Goal: Task Accomplishment & Management: Manage account settings

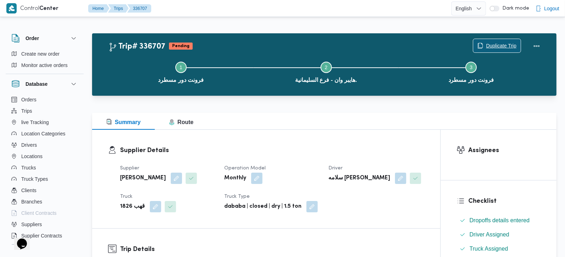
click at [490, 46] on span "Duplicate Trip" at bounding box center [501, 45] width 30 height 8
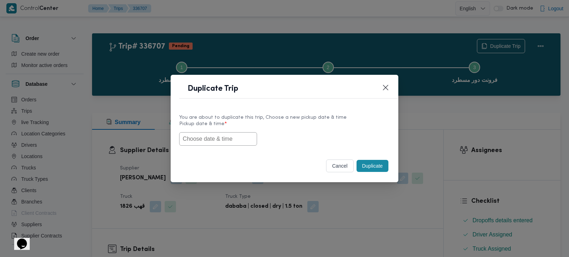
click at [204, 141] on input "text" at bounding box center [218, 138] width 78 height 13
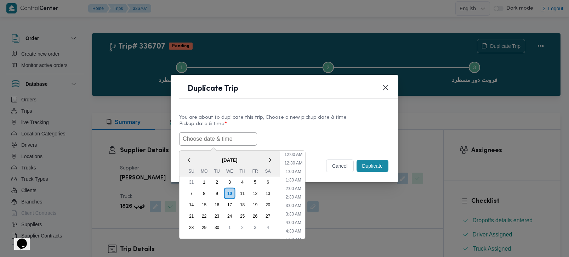
paste input "[DATE] 7:00AM"
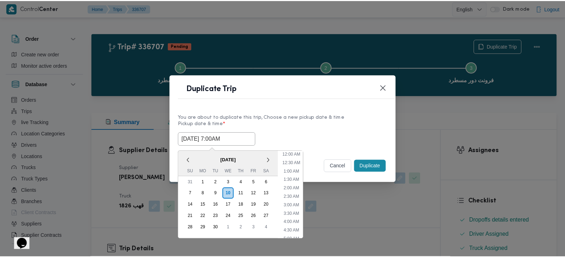
scroll to position [199, 0]
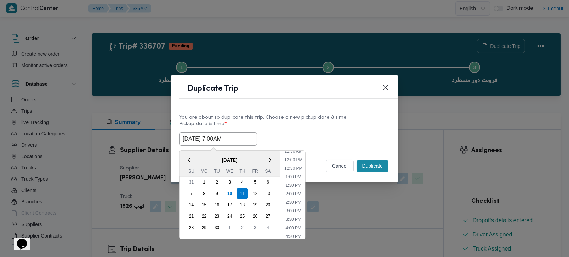
type input "[DATE] 7:00AM"
click at [295, 124] on label "Pickup date & time *" at bounding box center [284, 126] width 211 height 11
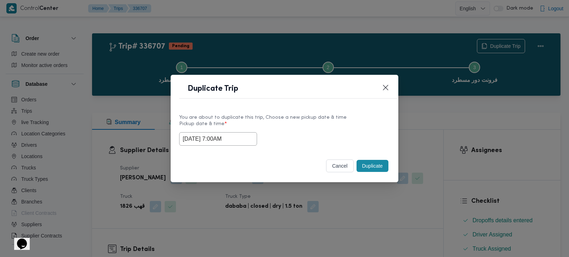
click at [368, 162] on button "Duplicate" at bounding box center [373, 166] width 32 height 12
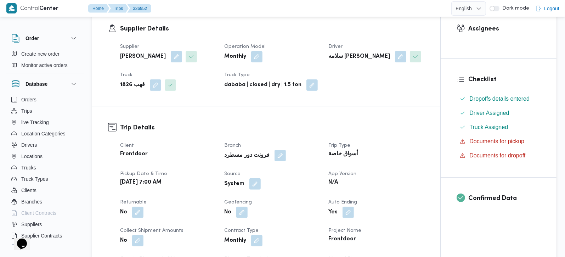
scroll to position [125, 0]
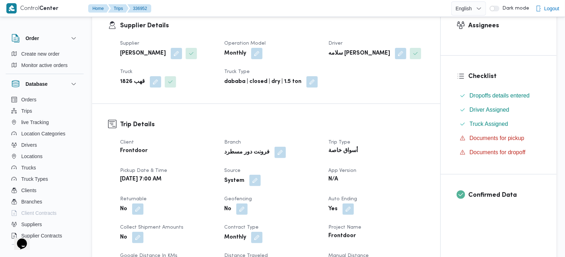
click at [255, 184] on button "button" at bounding box center [254, 180] width 11 height 11
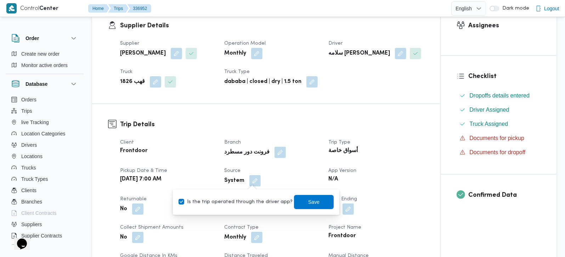
click at [252, 201] on label "Is the trip operated through the driver app?" at bounding box center [235, 202] width 114 height 8
checkbox input "false"
click at [310, 201] on span "Save" at bounding box center [313, 201] width 11 height 8
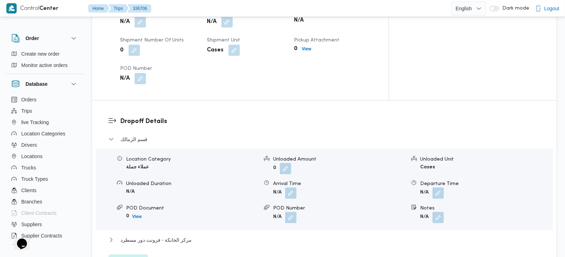
scroll to position [541, 0]
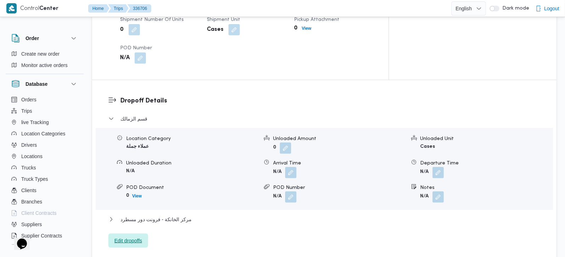
click at [140, 233] on span "Edit dropoffs" at bounding box center [128, 240] width 40 height 14
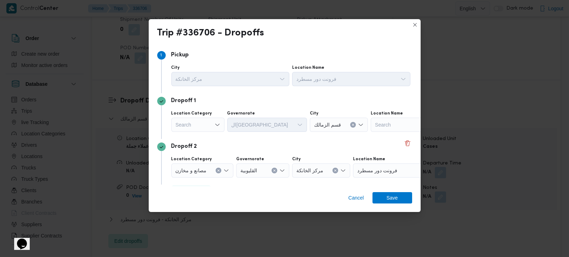
click at [206, 129] on div "Search" at bounding box center [197, 125] width 53 height 14
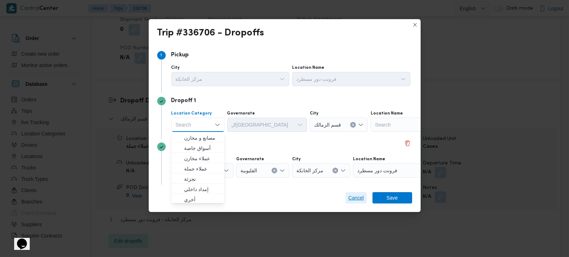
click at [356, 199] on span "Cancel" at bounding box center [356, 197] width 16 height 8
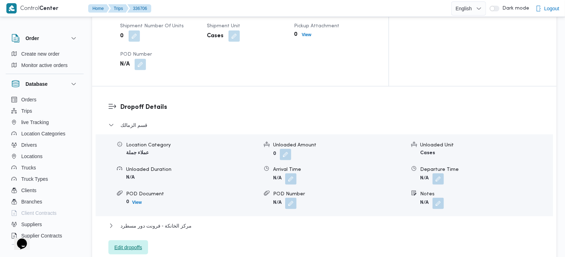
scroll to position [333, 0]
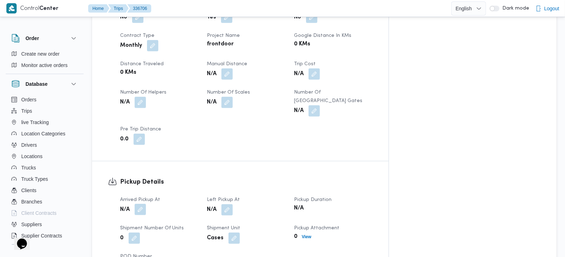
click at [145, 204] on button "button" at bounding box center [140, 209] width 11 height 11
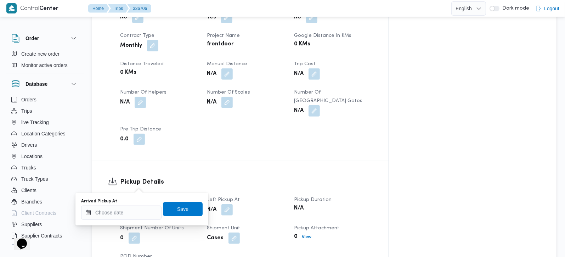
click at [136, 205] on div "Arrived Pickup At" at bounding box center [121, 208] width 80 height 21
click at [134, 211] on input "Arrived Pickup At" at bounding box center [121, 212] width 80 height 14
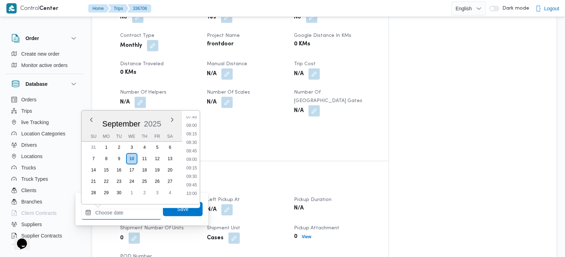
scroll to position [225, 0]
click at [193, 134] on li "07:00" at bounding box center [191, 132] width 16 height 7
type input "10/09/2025 07:00"
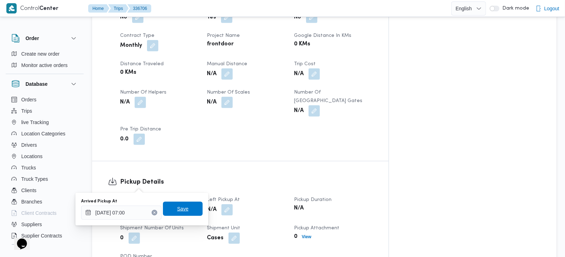
click at [177, 207] on span "Save" at bounding box center [182, 208] width 11 height 8
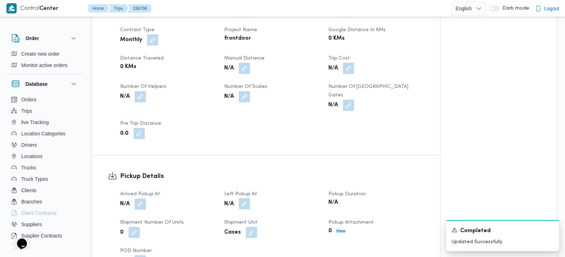
click at [246, 198] on button "button" at bounding box center [244, 203] width 11 height 11
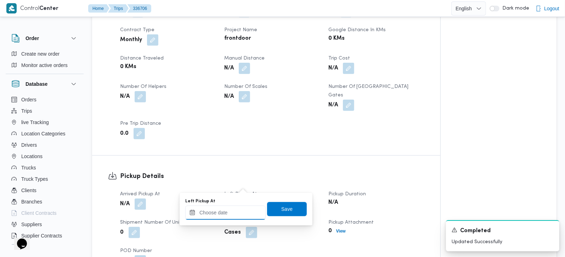
click at [242, 207] on input "Left Pickup At" at bounding box center [225, 212] width 80 height 14
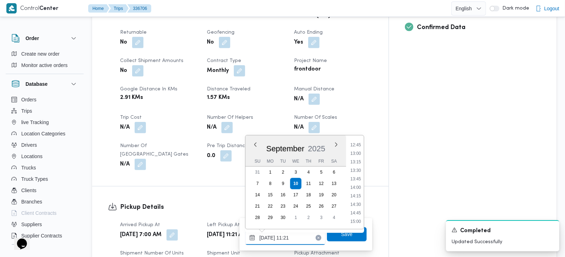
scroll to position [291, 0]
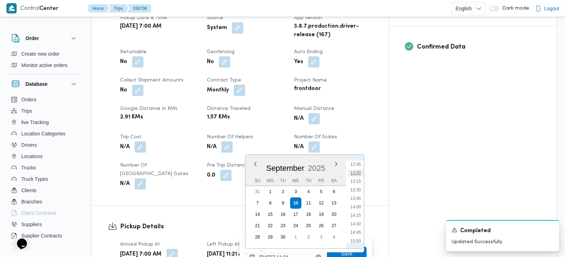
click at [355, 169] on li "13:00" at bounding box center [355, 172] width 16 height 7
type input "10/09/2025 13:00"
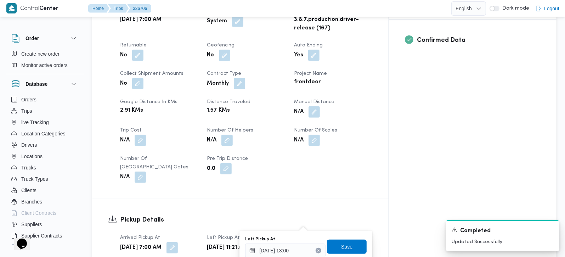
click at [335, 249] on span "Save" at bounding box center [347, 246] width 40 height 14
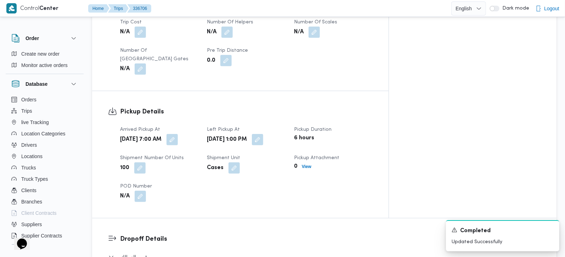
scroll to position [405, 0]
click at [178, 134] on button "button" at bounding box center [171, 139] width 11 height 11
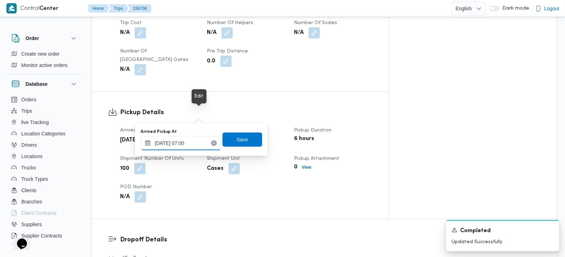
click at [186, 138] on input "10/09/2025 07:00" at bounding box center [181, 143] width 80 height 14
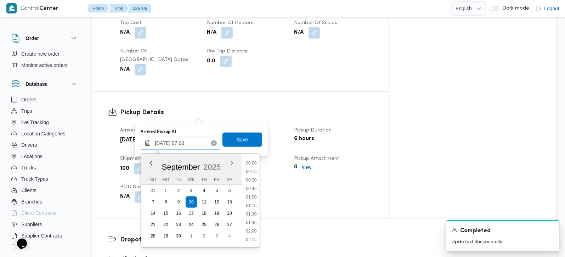
scroll to position [195, 0]
click at [253, 221] on li "07:30" at bounding box center [251, 222] width 16 height 7
type input "10/09/2025 07:00"
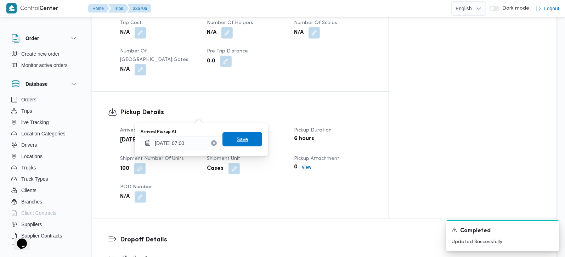
click at [244, 145] on span "Save" at bounding box center [242, 139] width 40 height 14
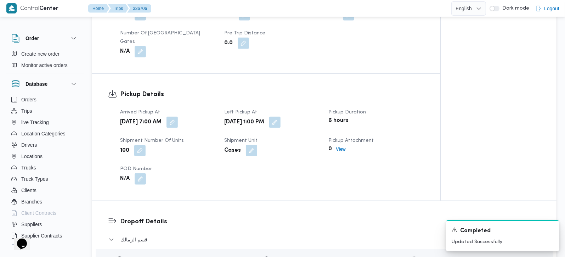
scroll to position [572, 0]
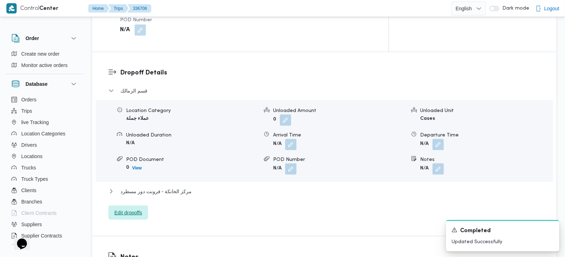
click at [136, 208] on span "Edit dropoffs" at bounding box center [128, 212] width 28 height 8
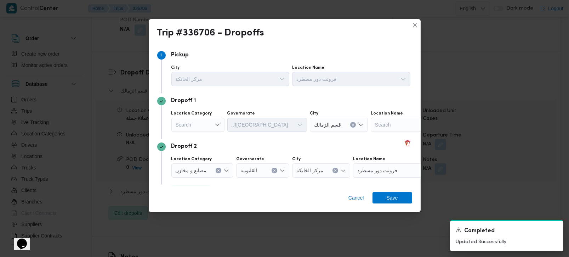
click at [211, 129] on div "Search" at bounding box center [197, 125] width 53 height 14
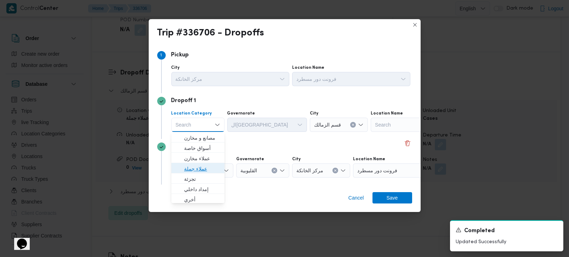
click at [194, 168] on span "عملاء جملة" at bounding box center [202, 168] width 36 height 8
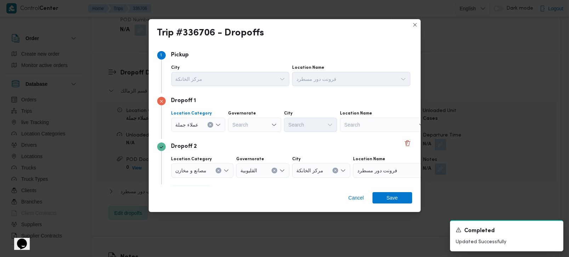
click at [251, 123] on div "Search" at bounding box center [254, 125] width 53 height 14
type input "بية"
click at [249, 149] on span "القليوبية" at bounding box center [258, 148] width 36 height 8
click at [293, 126] on div "Search" at bounding box center [310, 125] width 53 height 14
type input "شبين"
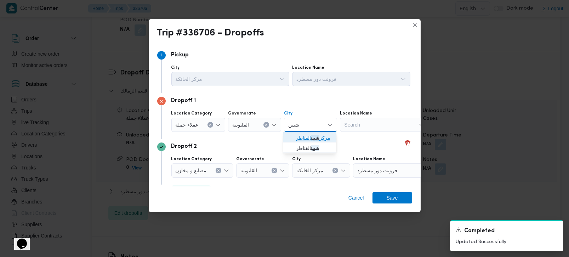
click at [320, 140] on span "مركز شبين القناطر" at bounding box center [314, 137] width 36 height 8
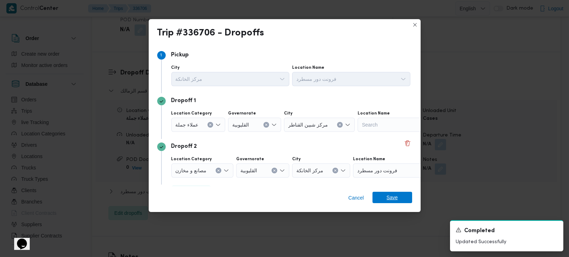
click at [383, 195] on span "Save" at bounding box center [392, 197] width 40 height 11
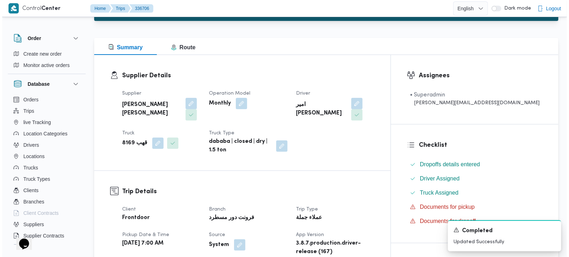
scroll to position [0, 0]
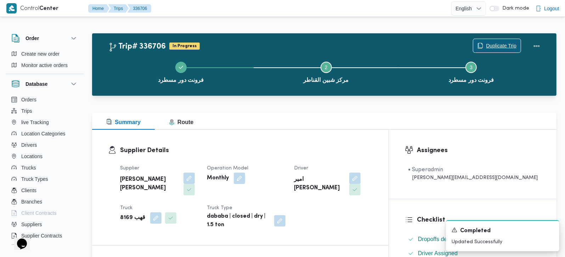
click at [491, 45] on span "Duplicate Trip" at bounding box center [501, 45] width 30 height 8
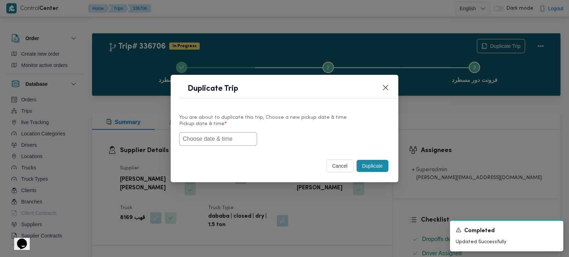
click at [215, 136] on input "text" at bounding box center [218, 138] width 78 height 13
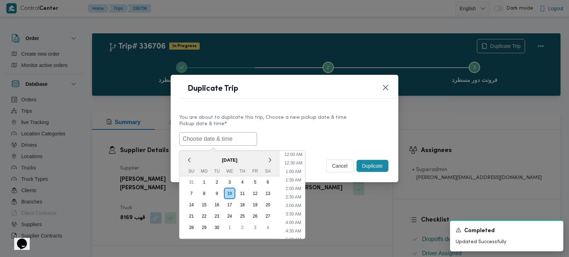
paste input "11/09/2025 7:00AM"
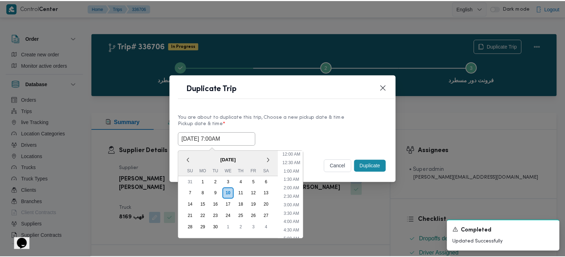
scroll to position [199, 0]
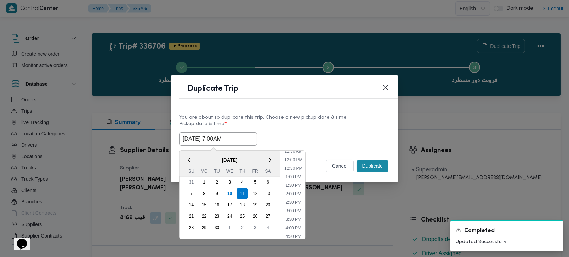
type input "11/09/2025 7:00AM"
click at [294, 124] on label "Pickup date & time *" at bounding box center [284, 126] width 211 height 11
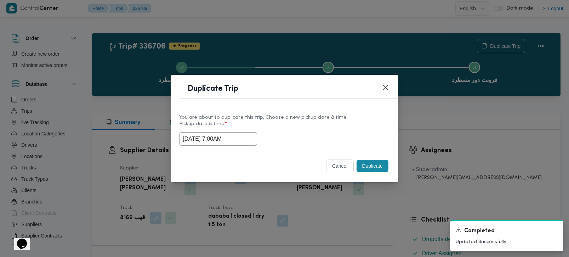
click at [369, 167] on button "Duplicate" at bounding box center [373, 166] width 32 height 12
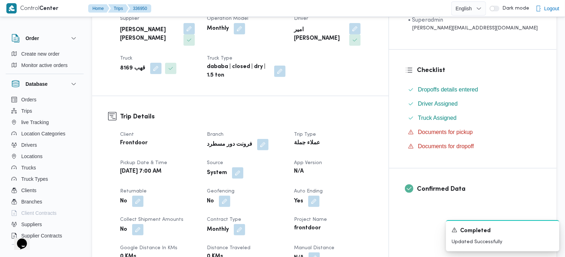
scroll to position [208, 0]
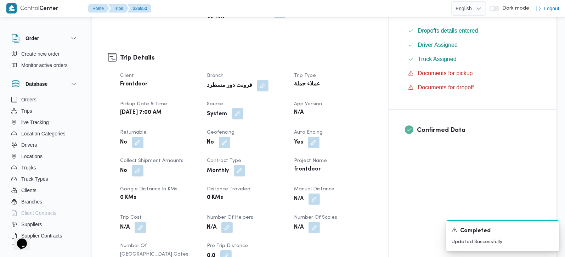
click at [243, 108] on button "button" at bounding box center [237, 113] width 11 height 11
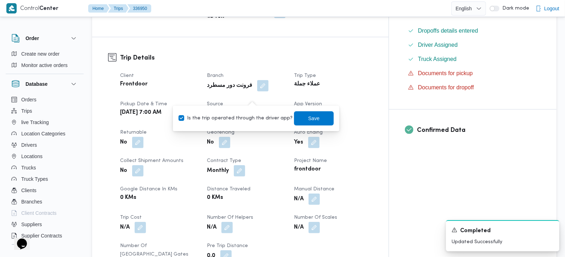
click at [246, 121] on label "Is the trip operated through the driver app?" at bounding box center [235, 118] width 114 height 8
checkbox input "false"
click at [308, 116] on span "Save" at bounding box center [313, 118] width 11 height 8
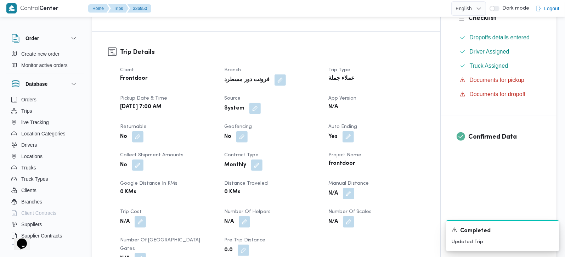
scroll to position [0, 0]
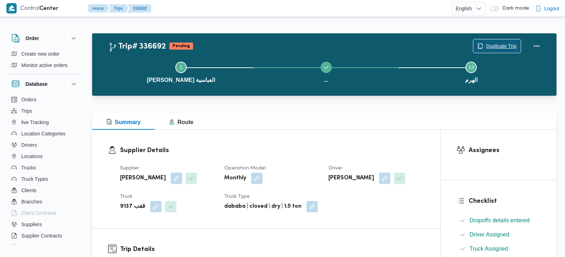
click at [494, 44] on span "Duplicate Trip" at bounding box center [501, 46] width 30 height 8
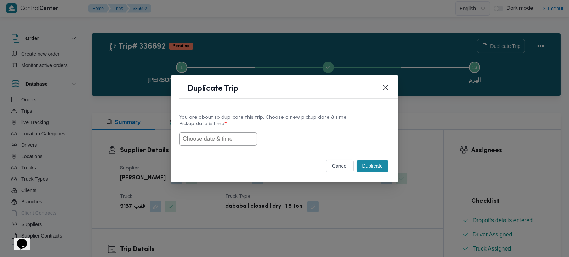
click at [196, 135] on input "text" at bounding box center [218, 138] width 78 height 13
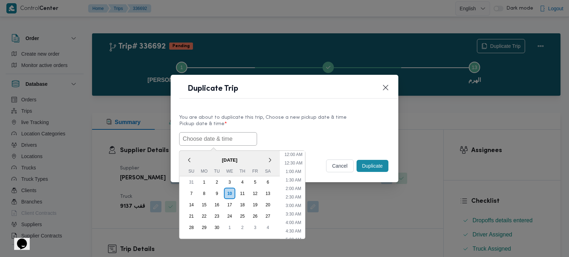
scroll to position [199, 0]
click at [201, 155] on span "[DATE]" at bounding box center [230, 159] width 101 height 12
click at [241, 190] on div "11" at bounding box center [241, 192] width 13 height 13
click at [294, 230] on li "7:00 AM" at bounding box center [293, 231] width 21 height 7
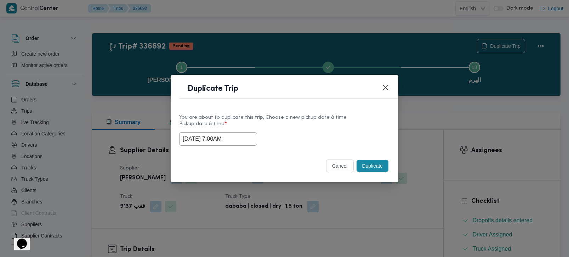
click at [227, 137] on input "[DATE] 7:00AM" at bounding box center [218, 138] width 78 height 13
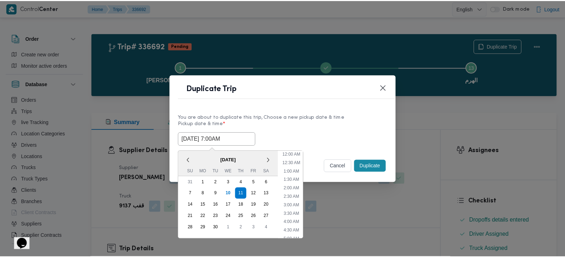
scroll to position [79, 0]
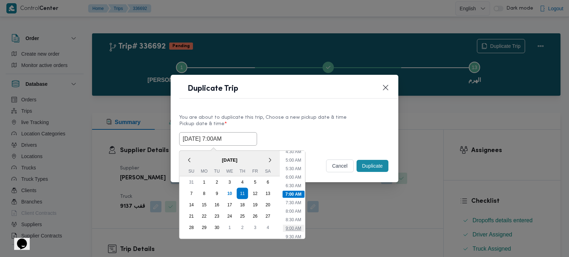
click at [294, 224] on li "9:00 AM" at bounding box center [293, 227] width 21 height 7
type input "11/09/2025 9:00AM"
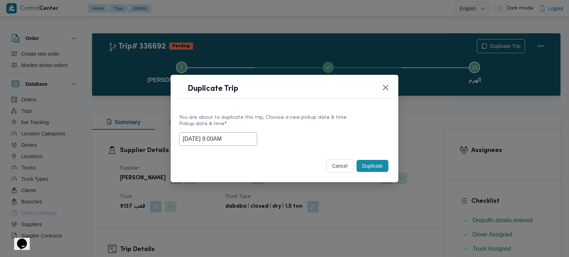
drag, startPoint x: 228, startPoint y: 139, endPoint x: 155, endPoint y: 144, distance: 72.8
click at [156, 144] on div "Duplicate Trip You are about to duplicate this trip, Choose a new pickup date &…" at bounding box center [284, 128] width 569 height 257
click at [340, 125] on label "Pickup date & time *" at bounding box center [284, 126] width 211 height 11
click at [368, 166] on button "Duplicate" at bounding box center [373, 166] width 32 height 12
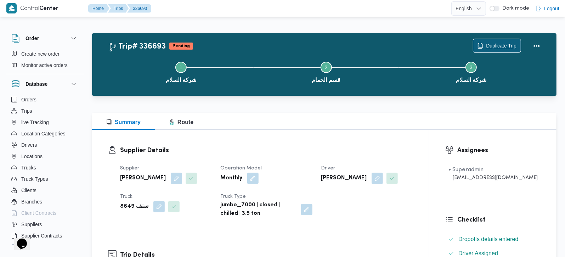
click at [506, 41] on span "Duplicate Trip" at bounding box center [496, 45] width 47 height 13
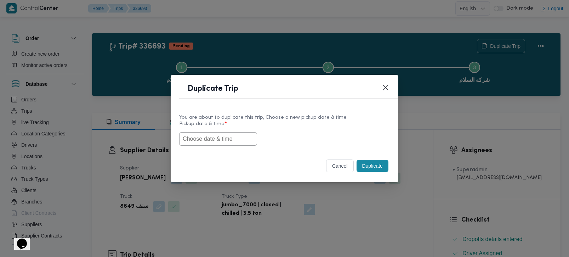
click at [199, 143] on input "text" at bounding box center [218, 138] width 78 height 13
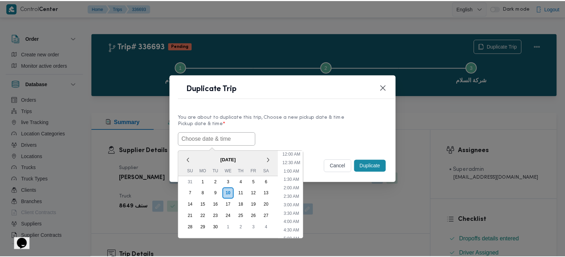
scroll to position [199, 0]
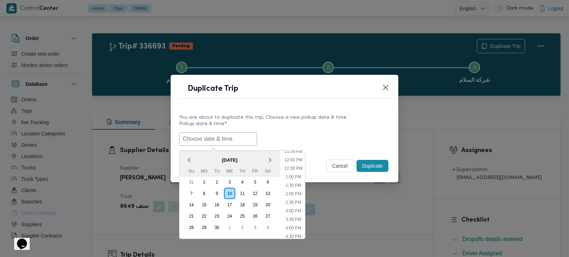
paste input "[DATE] 9:00AM"
type input "[DATE] 9:00AM"
click at [293, 133] on div "11/09/2025 9:00AM < September 2025 > Su Mo Tu We Th Fr Sa 31 1 2 3 4 5 6 7 8 9 …" at bounding box center [284, 138] width 211 height 13
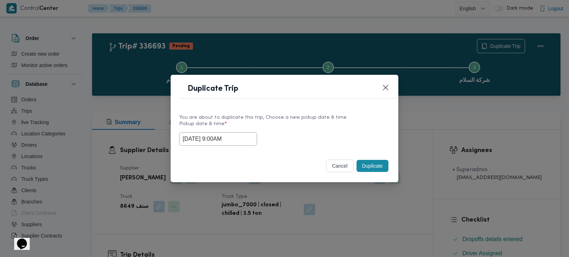
click at [372, 162] on button "Duplicate" at bounding box center [373, 166] width 32 height 12
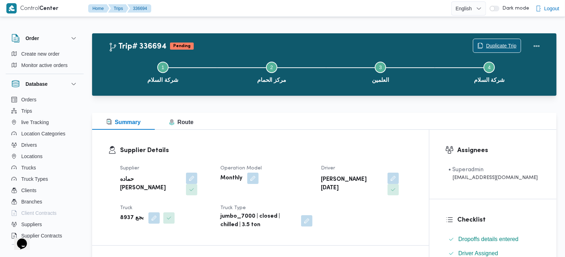
click at [513, 44] on span "Duplicate Trip" at bounding box center [501, 45] width 30 height 8
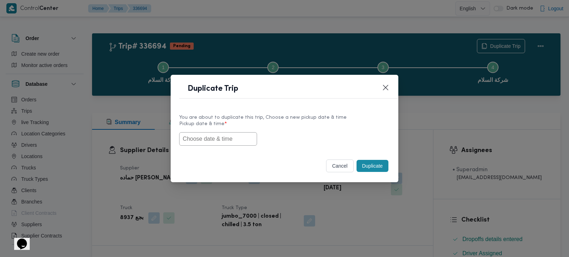
click at [210, 144] on input "text" at bounding box center [218, 138] width 78 height 13
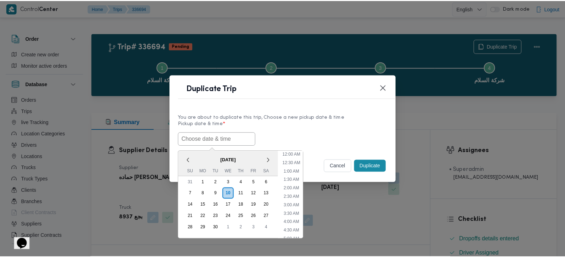
scroll to position [199, 0]
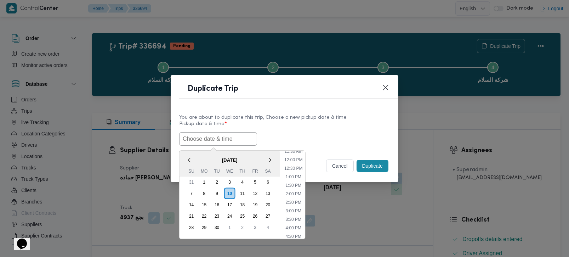
paste input "[DATE] 9:00AM"
type input "[DATE] 9:00AM"
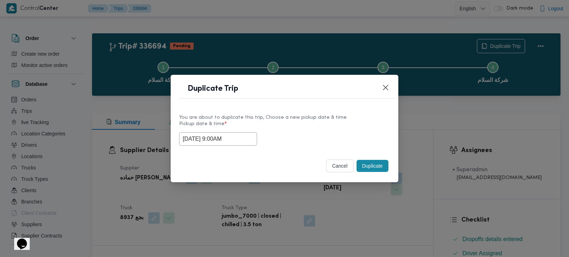
click at [315, 121] on label "Pickup date & time *" at bounding box center [284, 126] width 211 height 11
click at [363, 165] on button "Duplicate" at bounding box center [373, 166] width 32 height 12
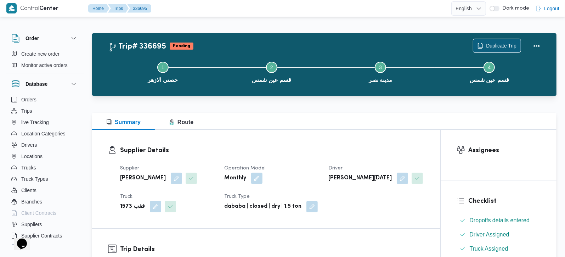
click at [499, 42] on span "Duplicate Trip" at bounding box center [501, 45] width 30 height 8
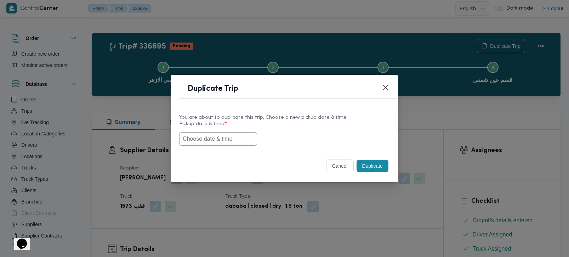
click at [204, 139] on input "text" at bounding box center [218, 138] width 78 height 13
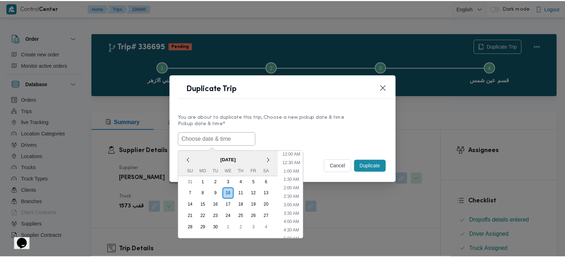
scroll to position [199, 0]
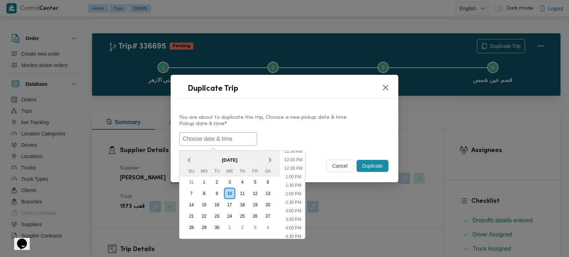
paste input "[DATE] 9:00AM"
type input "[DATE] 9:00AM"
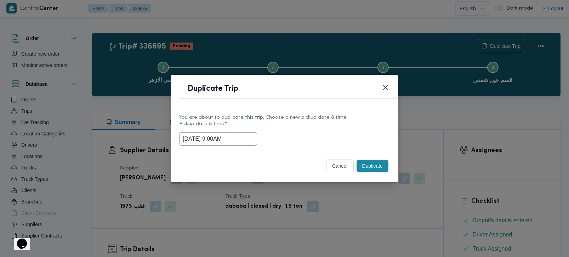
click at [282, 130] on label "Pickup date & time *" at bounding box center [284, 126] width 211 height 11
click at [374, 168] on button "Duplicate" at bounding box center [373, 166] width 32 height 12
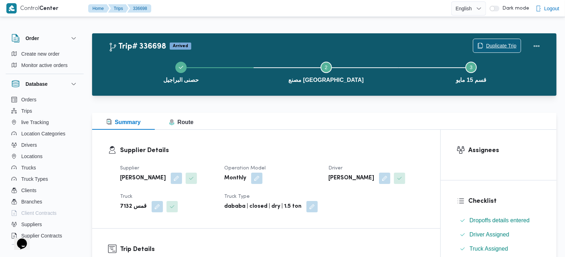
click at [491, 46] on span "Duplicate Trip" at bounding box center [501, 45] width 30 height 8
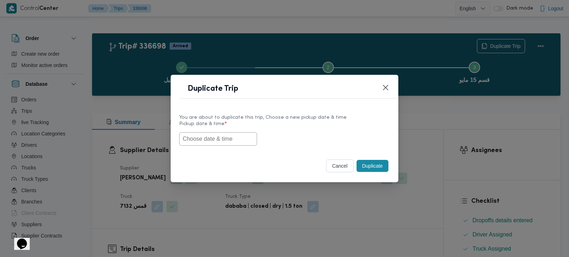
click at [210, 142] on input "text" at bounding box center [218, 138] width 78 height 13
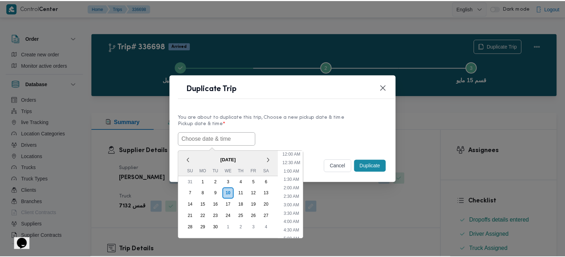
scroll to position [199, 0]
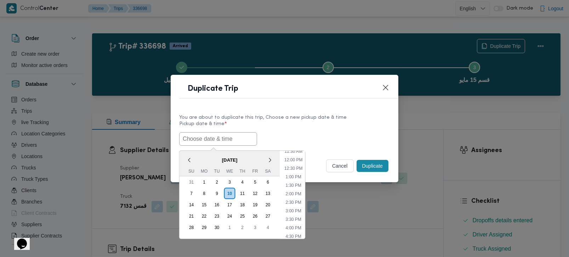
paste input "[DATE] 9:00AM"
type input "[DATE] 9:00AM"
click at [296, 132] on div "[DATE] 9:00AM < [DATE] > Su Mo Tu We Th Fr Sa 31 1 2 3 4 5 6 7 8 9 10 11 12 13 …" at bounding box center [284, 138] width 211 height 13
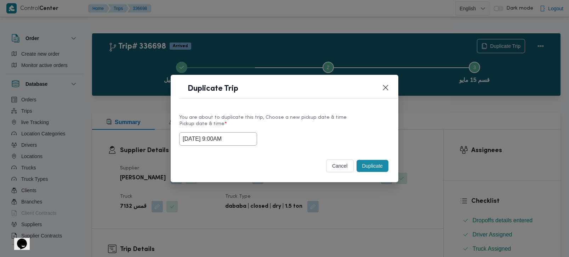
click at [375, 166] on button "Duplicate" at bounding box center [373, 166] width 32 height 12
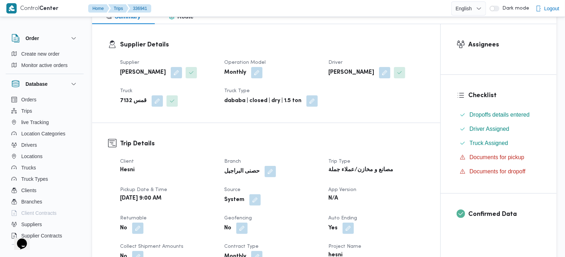
scroll to position [125, 0]
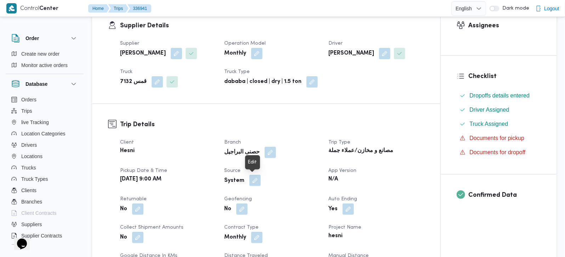
click at [252, 181] on button "button" at bounding box center [254, 180] width 11 height 11
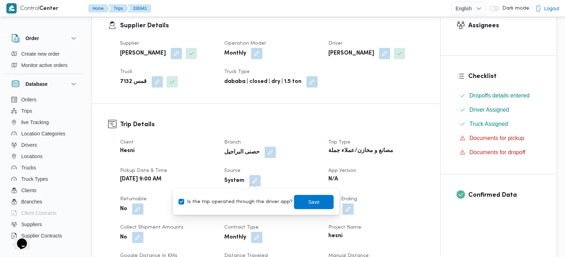
click at [247, 200] on label "Is the trip operated through the driver app?" at bounding box center [235, 202] width 114 height 8
checkbox input "false"
click at [295, 206] on span "Save" at bounding box center [314, 201] width 40 height 14
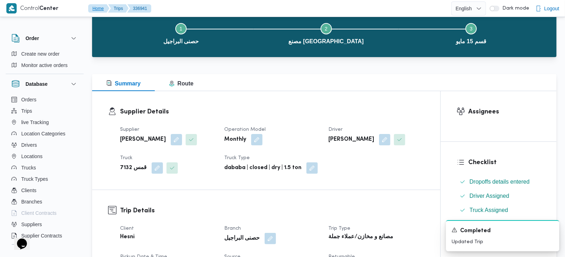
scroll to position [0, 0]
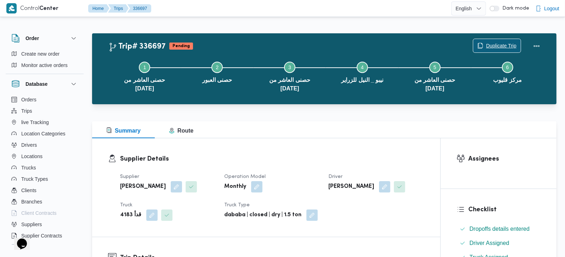
click at [506, 45] on span "Duplicate Trip" at bounding box center [501, 45] width 30 height 8
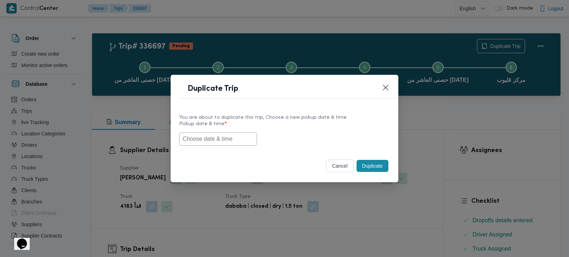
click at [234, 138] on input "text" at bounding box center [218, 138] width 78 height 13
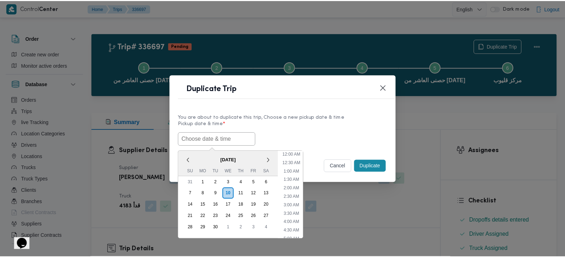
scroll to position [199, 0]
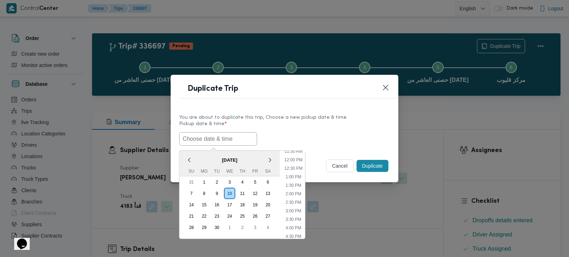
paste input "[DATE] 9:00AM"
type input "[DATE] 9:00AM"
click at [361, 121] on label "Pickup date & time *" at bounding box center [284, 126] width 211 height 11
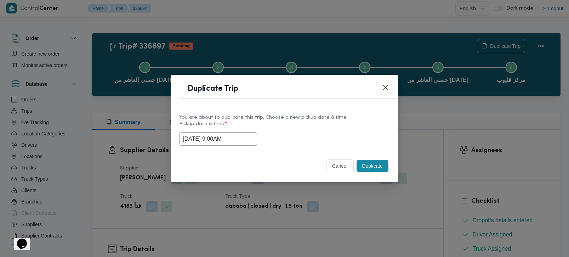
click at [372, 166] on button "Duplicate" at bounding box center [373, 166] width 32 height 12
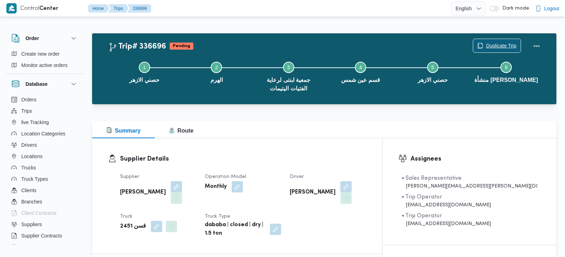
click at [492, 44] on span "Duplicate Trip" at bounding box center [501, 45] width 30 height 8
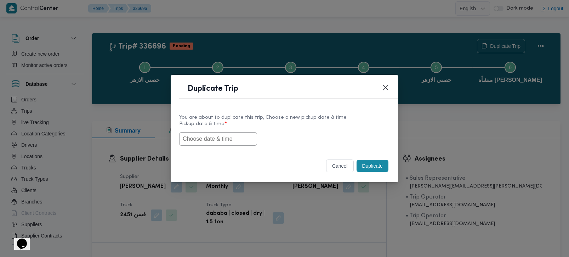
click at [231, 136] on input "text" at bounding box center [218, 138] width 78 height 13
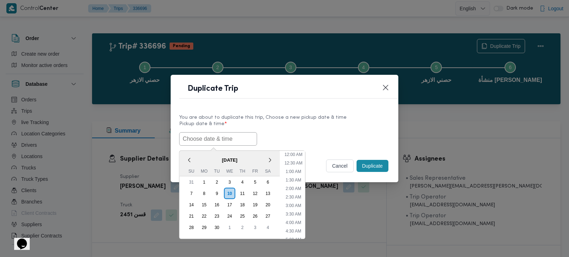
paste input "[DATE] 9:00AM"
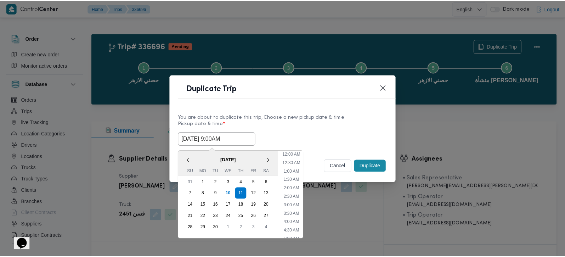
scroll to position [199, 0]
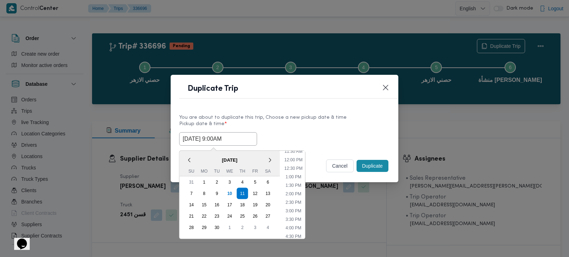
type input "[DATE] 9:00AM"
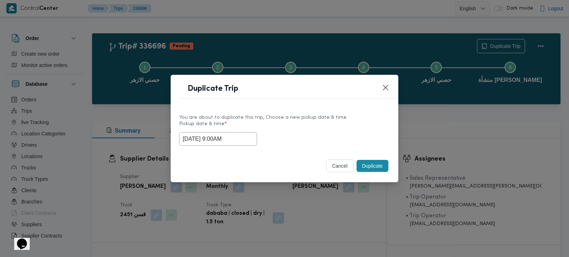
click at [301, 127] on label "Pickup date & time *" at bounding box center [284, 126] width 211 height 11
click at [368, 170] on button "Duplicate" at bounding box center [373, 166] width 32 height 12
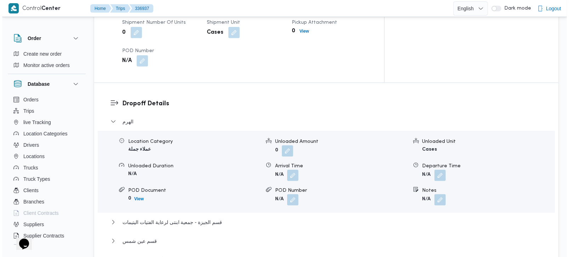
scroll to position [583, 0]
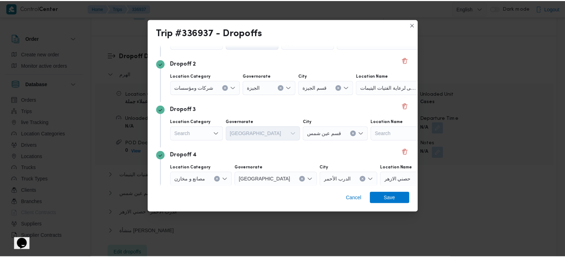
scroll to position [83, 0]
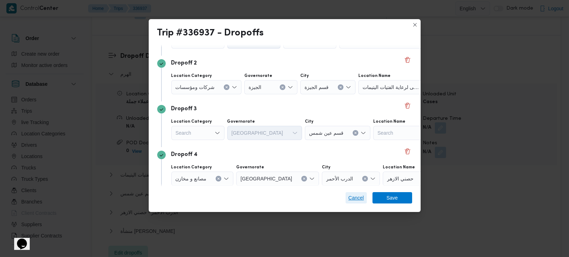
click at [355, 197] on span "Cancel" at bounding box center [356, 197] width 16 height 8
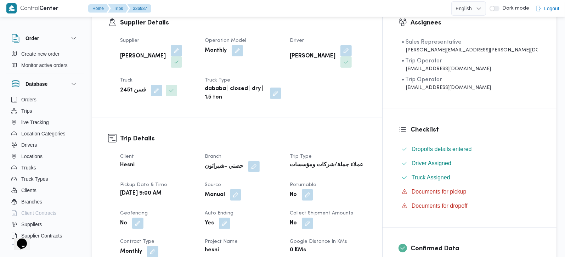
scroll to position [0, 0]
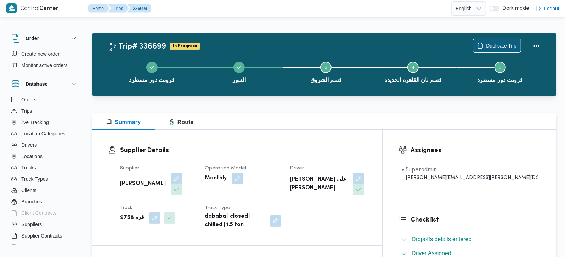
click at [509, 42] on span "Duplicate Trip" at bounding box center [501, 45] width 30 height 8
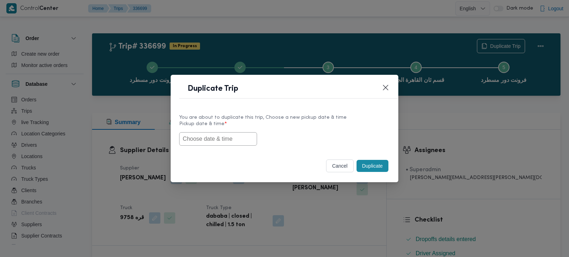
click at [221, 141] on input "text" at bounding box center [218, 138] width 78 height 13
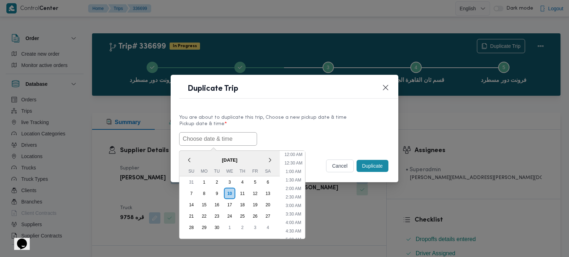
scroll to position [199, 0]
paste input "[DATE] 9:00AM"
click at [293, 112] on div "You are about to duplicate this trip, Choose a new pickup date & time Pickup da…" at bounding box center [285, 129] width 228 height 45
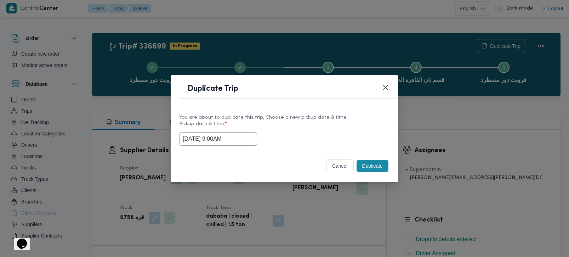
click at [218, 135] on input "[DATE] 9:00AM" at bounding box center [218, 138] width 78 height 13
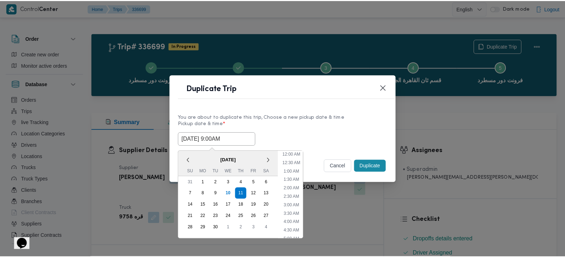
scroll to position [113, 0]
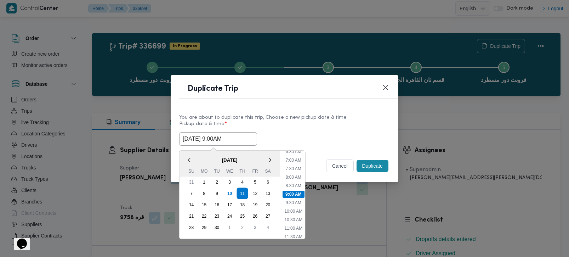
click at [207, 155] on span "[DATE]" at bounding box center [230, 159] width 101 height 12
click at [294, 159] on li "7:00 AM" at bounding box center [293, 159] width 21 height 7
type input "[DATE] 7:00AM"
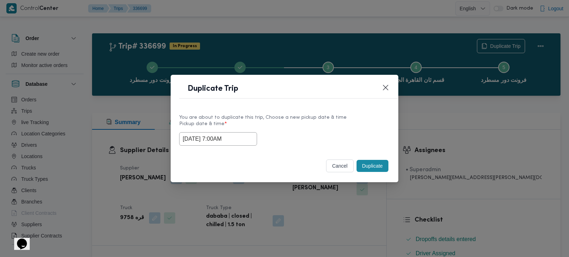
drag, startPoint x: 233, startPoint y: 142, endPoint x: 153, endPoint y: 141, distance: 80.0
click at [153, 141] on div "Duplicate Trip You are about to duplicate this trip, Choose a new pickup date &…" at bounding box center [284, 128] width 569 height 257
click at [327, 132] on div "Selected date: [DATE] 7:00 AM [DATE] 7:00AM" at bounding box center [284, 138] width 211 height 13
click at [369, 164] on button "Duplicate" at bounding box center [373, 166] width 32 height 12
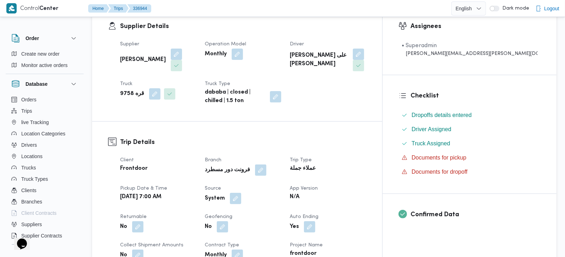
scroll to position [125, 0]
click at [241, 192] on button "button" at bounding box center [235, 197] width 11 height 11
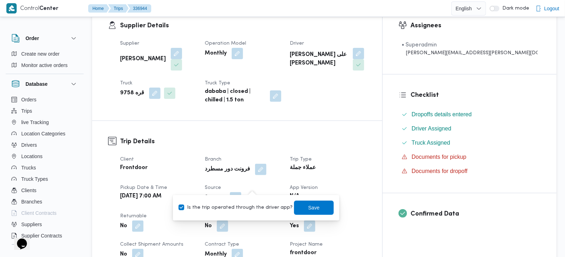
click at [250, 204] on label "Is the trip operated through the driver app?" at bounding box center [235, 207] width 114 height 8
checkbox input "false"
click at [294, 204] on span "Save" at bounding box center [314, 207] width 40 height 14
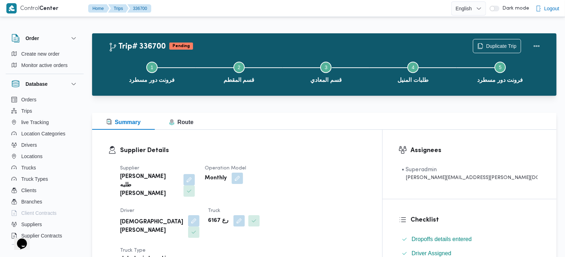
click at [496, 36] on div "Duplicate Trip" at bounding box center [507, 46] width 79 height 23
click at [496, 44] on span "Duplicate Trip" at bounding box center [501, 45] width 30 height 8
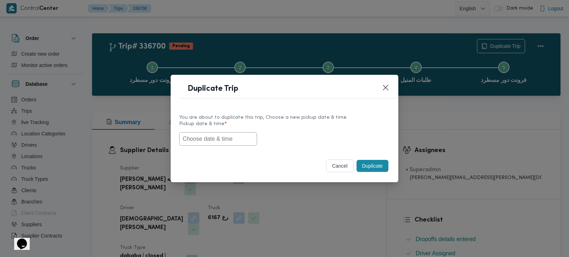
click at [220, 143] on input "text" at bounding box center [218, 138] width 78 height 13
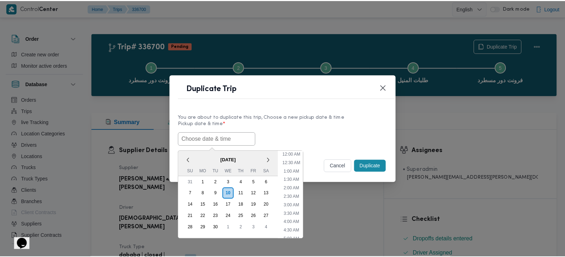
scroll to position [199, 0]
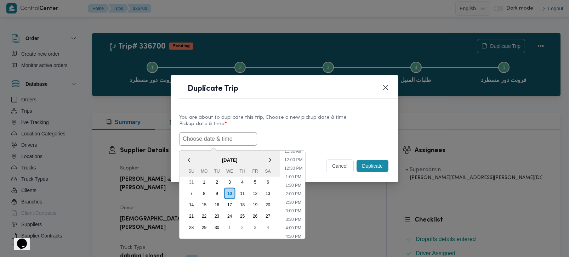
paste input "[DATE] 7:00AM"
type input "[DATE] 7:00AM"
click at [291, 118] on div "You are about to duplicate this trip, Choose a new pickup date & time" at bounding box center [284, 117] width 211 height 7
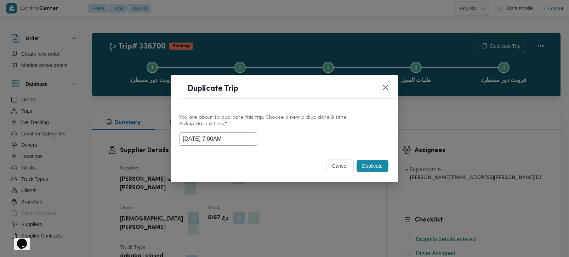
click at [373, 165] on button "Duplicate" at bounding box center [373, 166] width 32 height 12
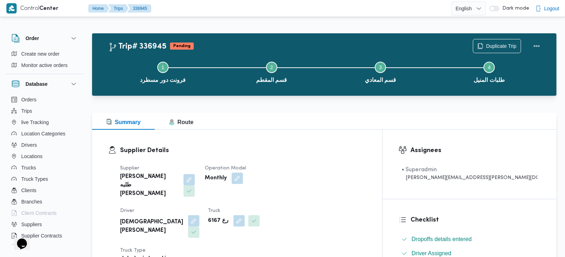
click at [312, 122] on div "Summary Route" at bounding box center [324, 121] width 464 height 17
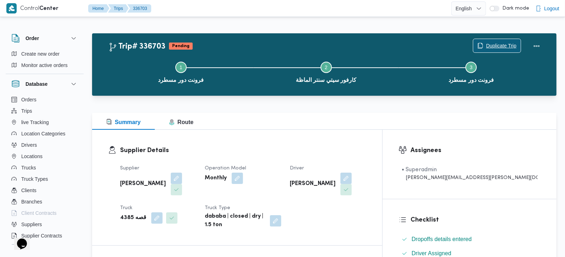
click at [503, 46] on span "Duplicate Trip" at bounding box center [501, 45] width 30 height 8
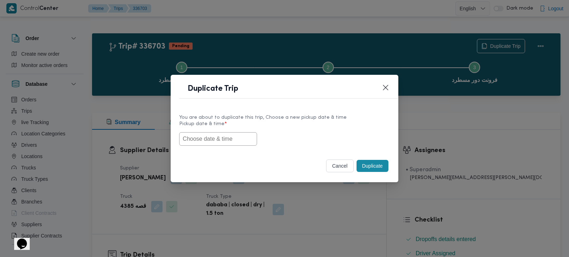
click at [204, 133] on input "text" at bounding box center [218, 138] width 78 height 13
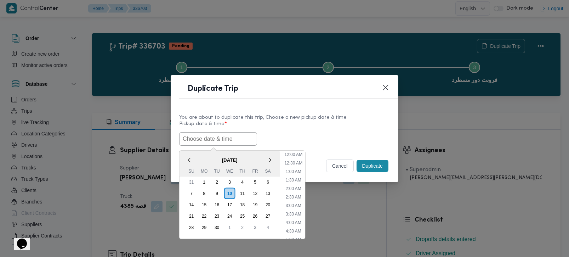
scroll to position [199, 0]
paste input "[DATE] 7:00AM"
type input "[DATE] 7:00AM"
click at [301, 128] on label "Pickup date & time *" at bounding box center [284, 126] width 211 height 11
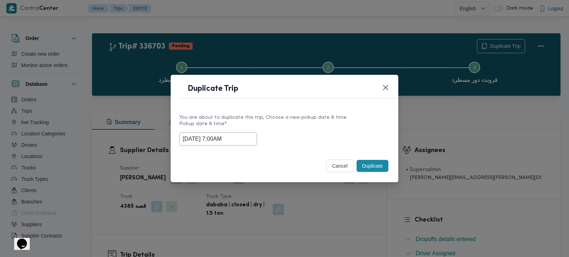
click at [367, 164] on button "Duplicate" at bounding box center [373, 166] width 32 height 12
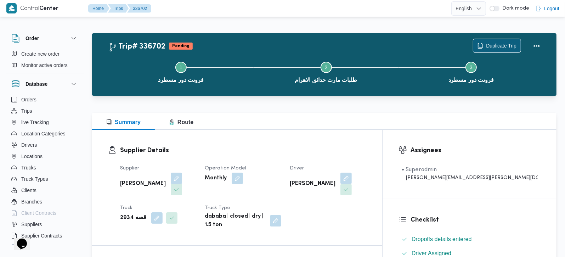
click at [495, 42] on span "Duplicate Trip" at bounding box center [501, 45] width 30 height 8
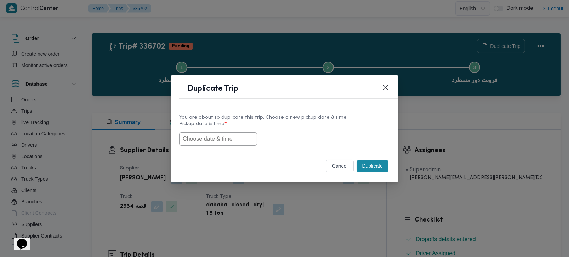
click at [210, 138] on input "text" at bounding box center [218, 138] width 78 height 13
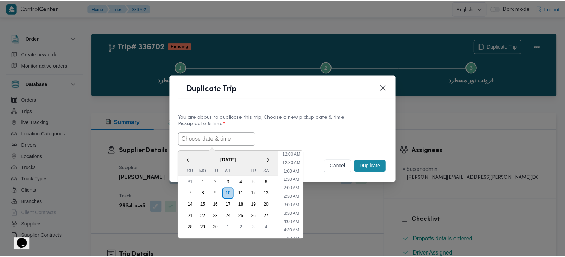
scroll to position [199, 0]
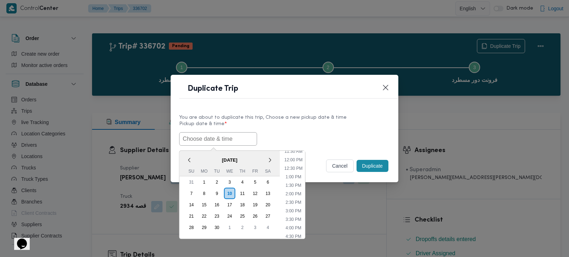
paste input "[DATE] 7:00AM"
type input "[DATE] 7:00AM"
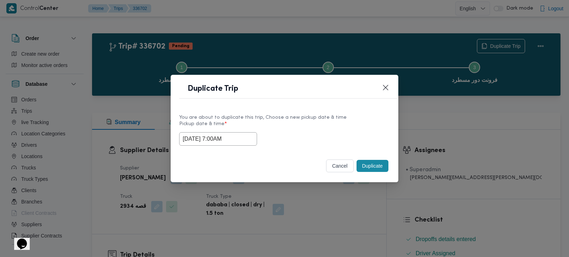
click at [292, 132] on div "[DATE] 7:00AM" at bounding box center [284, 138] width 211 height 13
click at [352, 160] on button "cancel" at bounding box center [340, 165] width 28 height 13
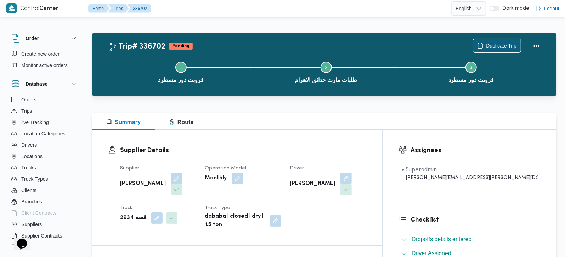
click at [491, 40] on span "Duplicate Trip" at bounding box center [496, 45] width 47 height 13
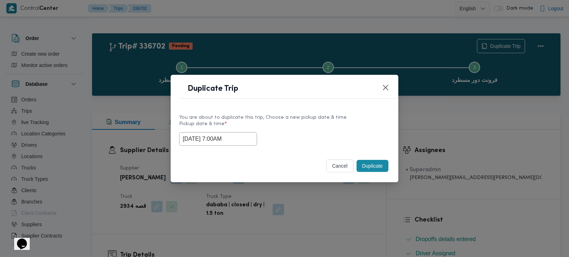
click at [369, 159] on div "Duplicate" at bounding box center [372, 165] width 35 height 15
click at [370, 163] on button "Duplicate" at bounding box center [373, 166] width 32 height 12
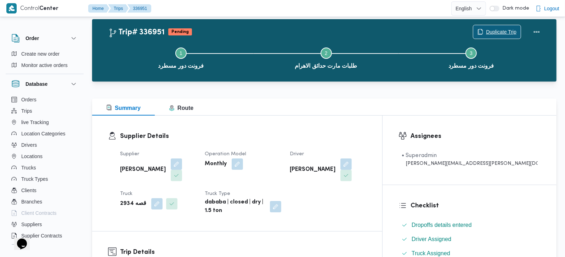
scroll to position [125, 0]
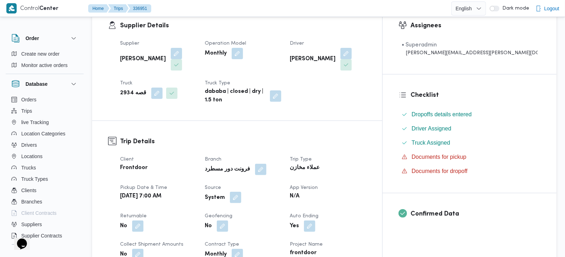
click at [241, 192] on button "button" at bounding box center [235, 197] width 11 height 11
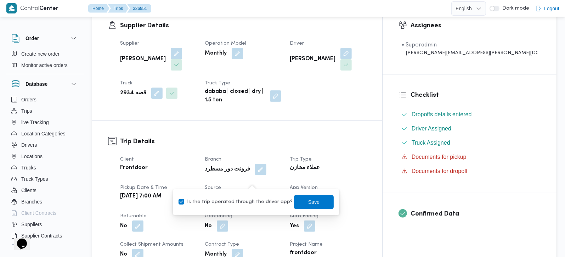
click at [255, 199] on label "Is the trip operated through the driver app?" at bounding box center [235, 202] width 114 height 8
checkbox input "false"
click at [299, 202] on span "Save" at bounding box center [314, 201] width 40 height 14
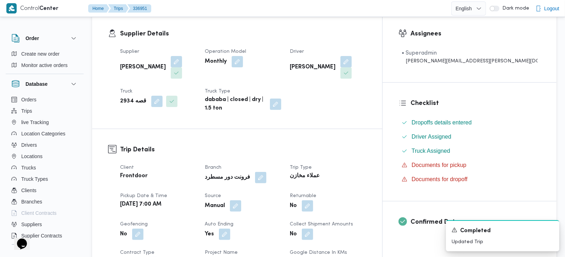
scroll to position [0, 0]
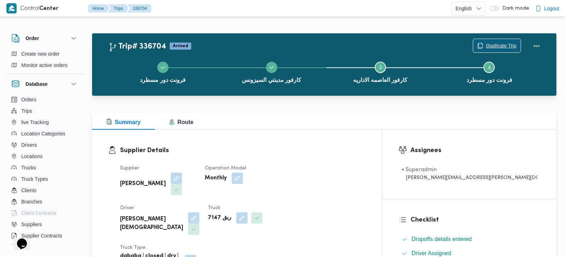
click at [506, 42] on span "Duplicate Trip" at bounding box center [501, 45] width 30 height 8
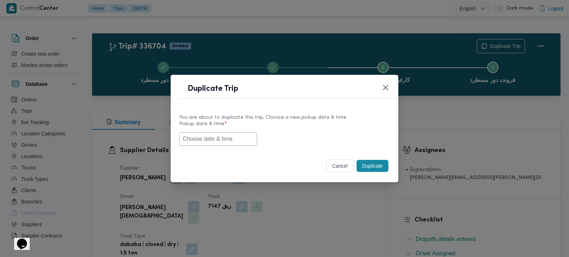
click at [226, 136] on input "text" at bounding box center [218, 138] width 78 height 13
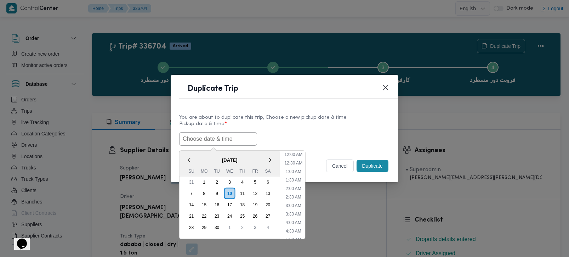
scroll to position [199, 0]
paste input "[DATE] 7:00AM"
type input "[DATE] 7:00AM"
click at [287, 126] on label "Pickup date & time *" at bounding box center [284, 126] width 211 height 11
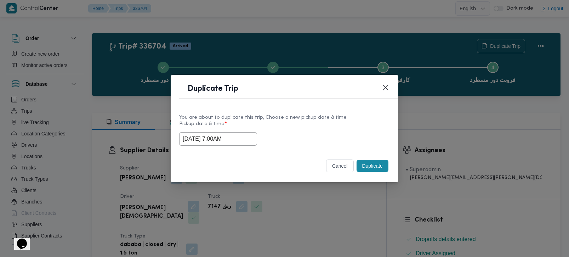
click at [375, 164] on button "Duplicate" at bounding box center [373, 166] width 32 height 12
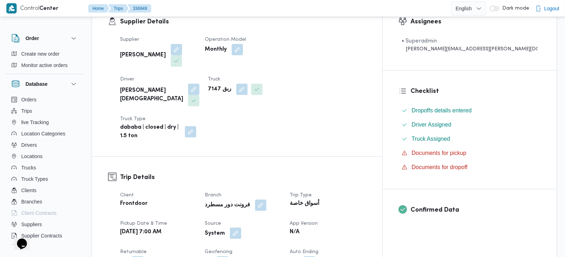
scroll to position [166, 0]
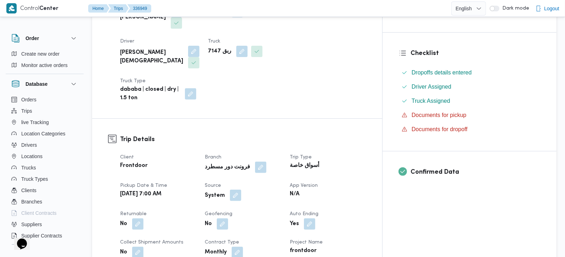
click at [241, 189] on button "button" at bounding box center [235, 194] width 11 height 11
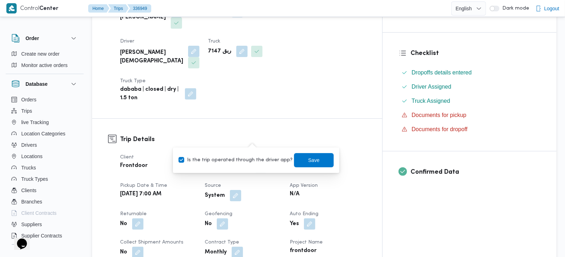
click at [247, 163] on label "Is the trip operated through the driver app?" at bounding box center [235, 160] width 114 height 8
checkbox input "false"
click at [319, 161] on span "Save" at bounding box center [314, 160] width 40 height 14
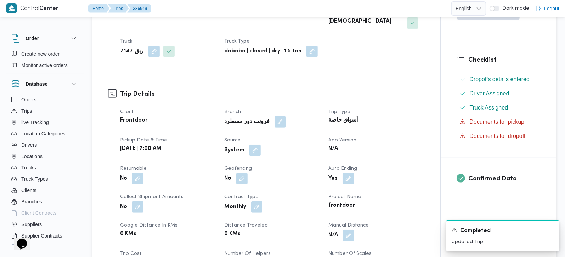
scroll to position [0, 0]
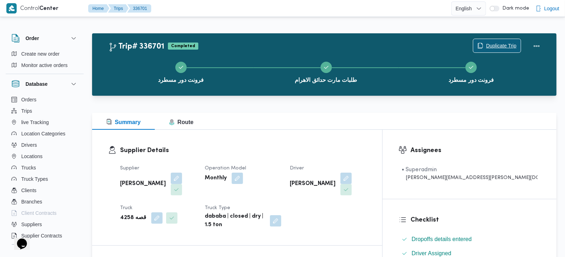
click at [496, 47] on span "Duplicate Trip" at bounding box center [501, 45] width 30 height 8
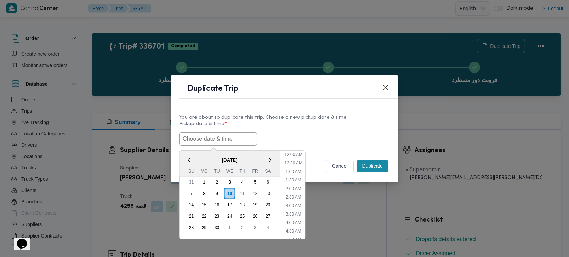
click at [228, 136] on input "text" at bounding box center [218, 138] width 78 height 13
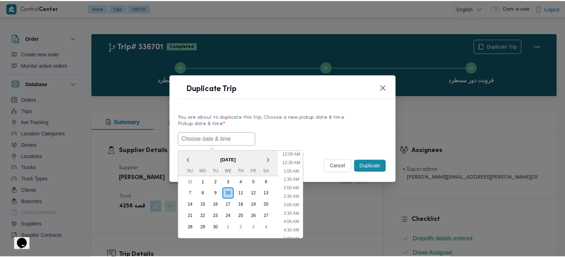
scroll to position [199, 0]
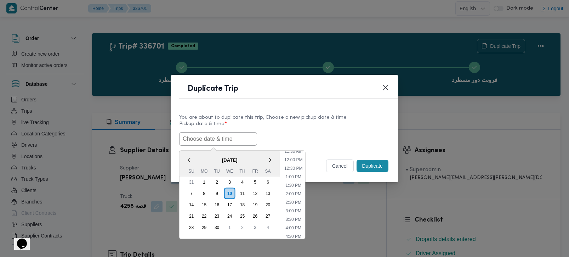
paste input "[DATE] 7:00AM"
type input "[DATE] 7:00AM"
click at [284, 121] on label "Pickup date & time *" at bounding box center [284, 126] width 211 height 11
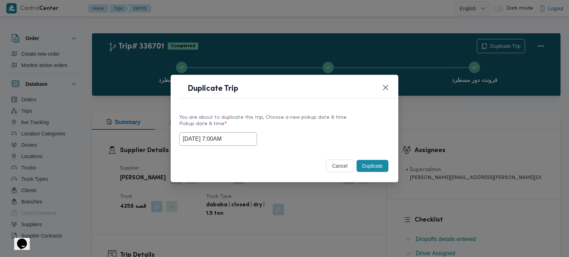
click at [386, 168] on button "Duplicate" at bounding box center [373, 166] width 32 height 12
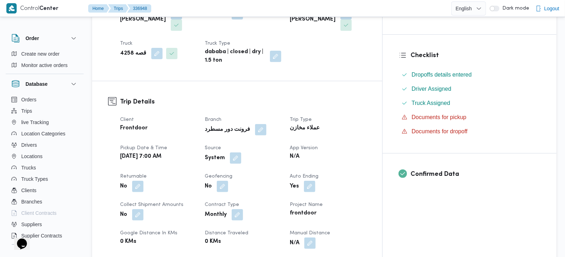
scroll to position [166, 0]
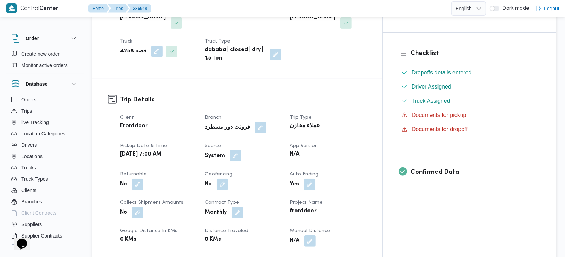
click at [241, 150] on button "button" at bounding box center [235, 155] width 11 height 11
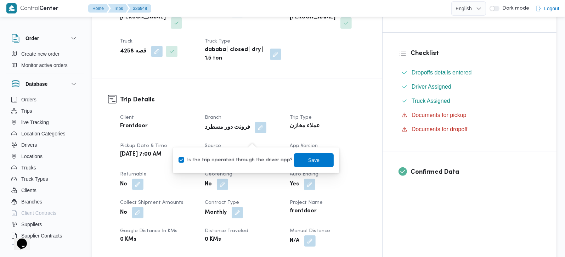
click at [249, 159] on label "Is the trip operated through the driver app?" at bounding box center [235, 160] width 114 height 8
checkbox input "false"
click at [315, 159] on span "Save" at bounding box center [314, 160] width 40 height 14
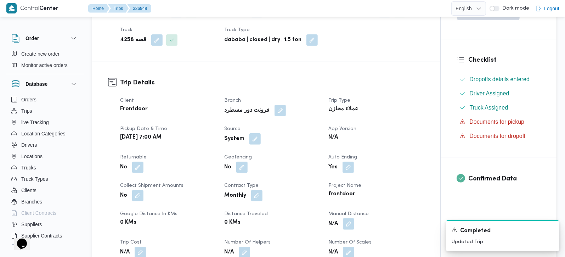
scroll to position [0, 0]
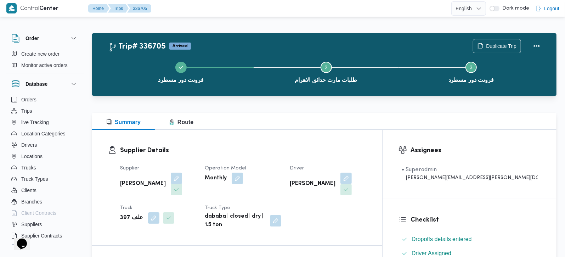
click at [505, 38] on div "Duplicate Trip" at bounding box center [507, 46] width 79 height 23
click at [502, 43] on span "Duplicate Trip" at bounding box center [501, 45] width 30 height 8
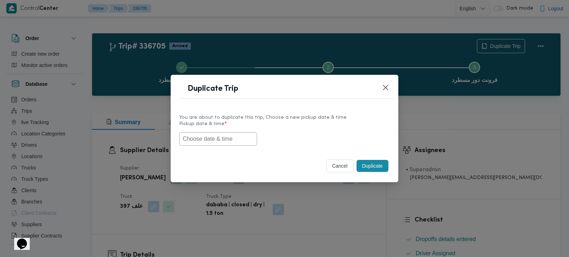
click at [225, 142] on input "text" at bounding box center [218, 138] width 78 height 13
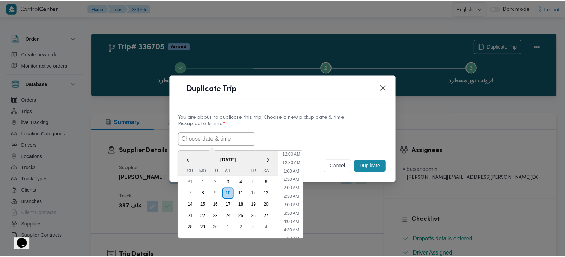
scroll to position [199, 0]
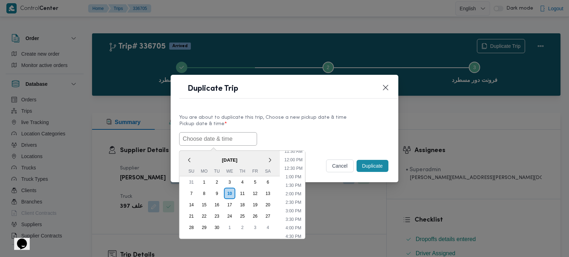
paste input "11/09/2025 7:00AM"
type input "11/09/2025 7:00AM"
click at [285, 126] on label "Pickup date & time *" at bounding box center [284, 126] width 211 height 11
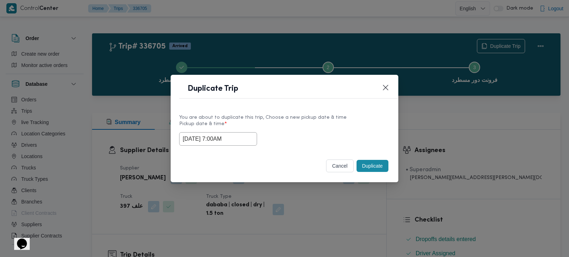
click at [376, 162] on button "Duplicate" at bounding box center [373, 166] width 32 height 12
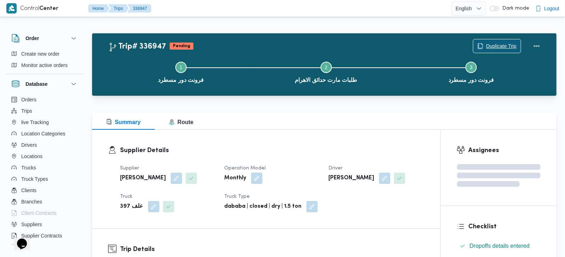
scroll to position [125, 0]
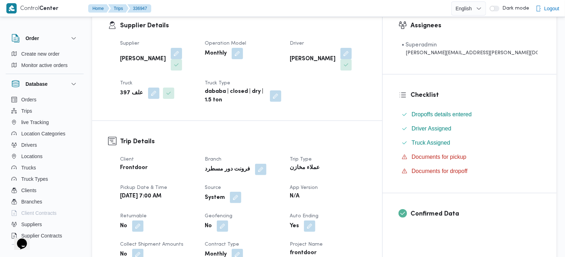
click at [241, 192] on button "button" at bounding box center [235, 197] width 11 height 11
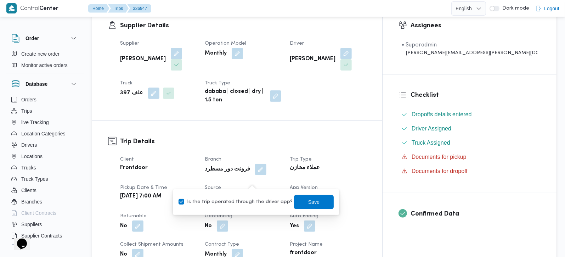
click at [249, 201] on label "Is the trip operated through the driver app?" at bounding box center [235, 202] width 114 height 8
checkbox input "false"
click at [294, 201] on span "Save" at bounding box center [314, 201] width 40 height 14
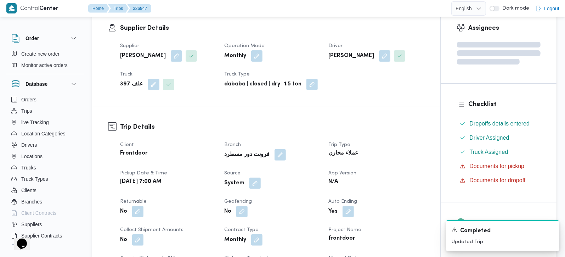
scroll to position [0, 0]
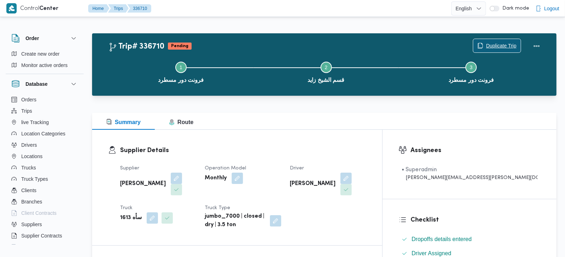
click at [493, 42] on span "Duplicate Trip" at bounding box center [501, 45] width 30 height 8
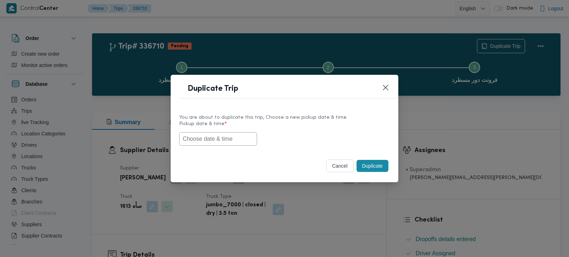
click at [237, 140] on input "text" at bounding box center [218, 138] width 78 height 13
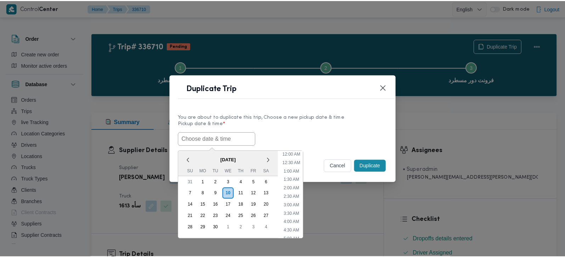
scroll to position [199, 0]
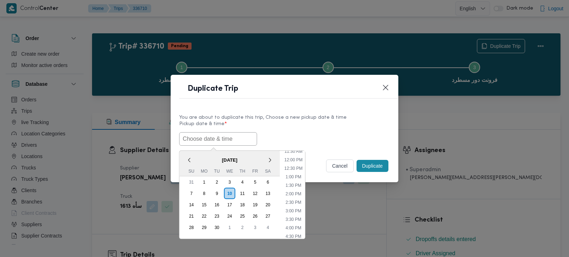
paste input "[DATE] 7:00AM"
type input "[DATE] 7:00AM"
click at [300, 129] on label "Pickup date & time *" at bounding box center [284, 126] width 211 height 11
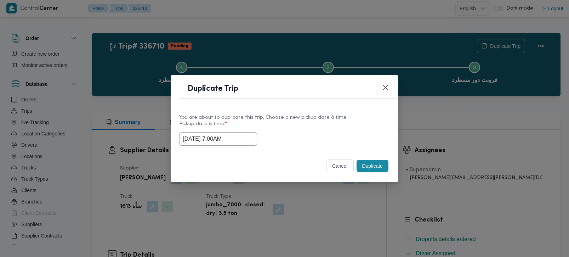
click at [366, 163] on button "Duplicate" at bounding box center [373, 166] width 32 height 12
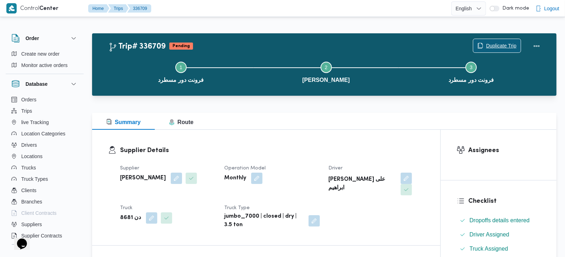
click at [488, 46] on span "Duplicate Trip" at bounding box center [501, 45] width 30 height 8
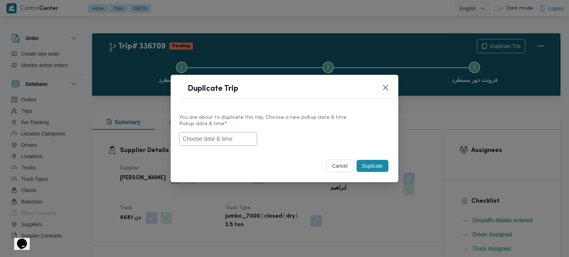
click at [242, 142] on input "text" at bounding box center [218, 138] width 78 height 13
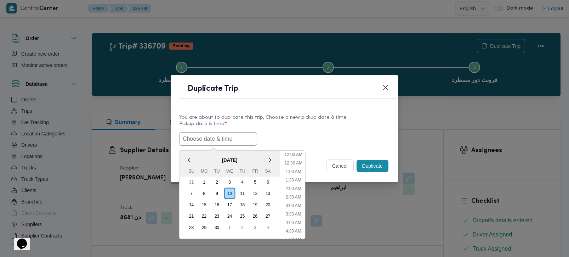
paste input "[DATE] 7:00AM"
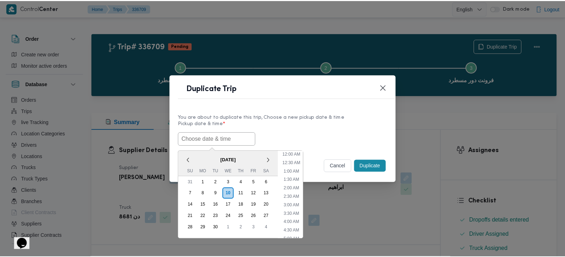
scroll to position [199, 0]
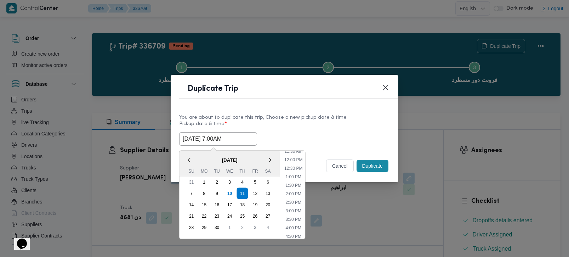
type input "[DATE] 7:00AM"
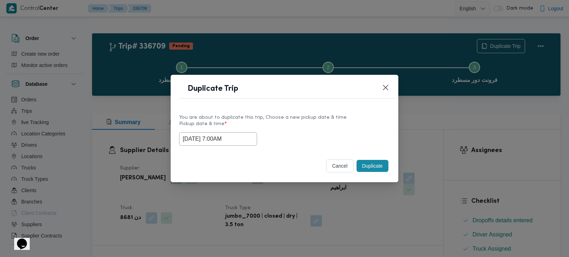
click at [310, 126] on label "Pickup date & time *" at bounding box center [284, 126] width 211 height 11
click at [377, 162] on button "Duplicate" at bounding box center [373, 166] width 32 height 12
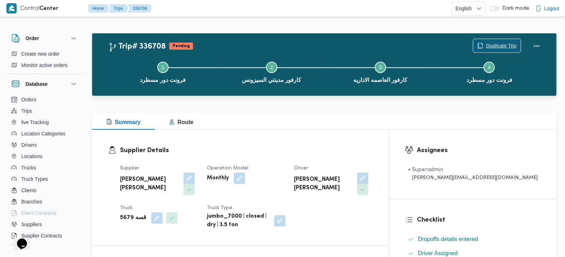
click at [494, 43] on span "Duplicate Trip" at bounding box center [501, 45] width 30 height 8
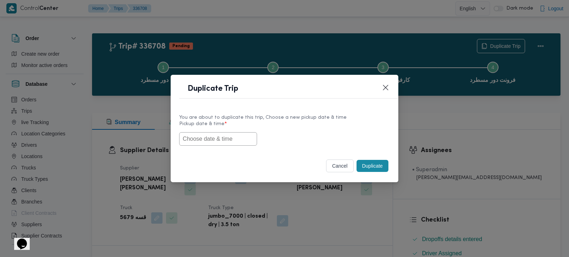
click at [233, 139] on input "text" at bounding box center [218, 138] width 78 height 13
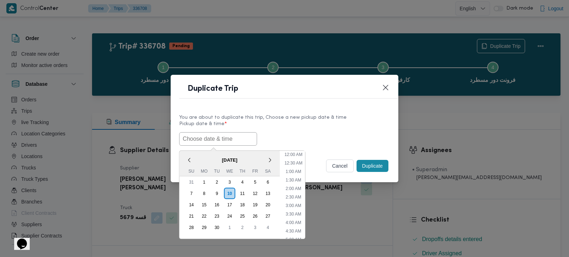
scroll to position [199, 0]
paste input "[DATE] 7:00AM"
type input "[DATE] 7:00AM"
click at [296, 129] on label "Pickup date & time *" at bounding box center [284, 126] width 211 height 11
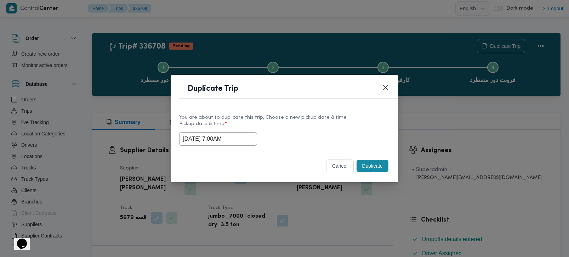
click at [371, 169] on button "Duplicate" at bounding box center [373, 166] width 32 height 12
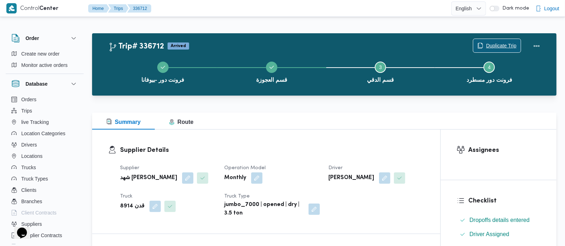
click at [494, 45] on span "Duplicate Trip" at bounding box center [501, 45] width 30 height 8
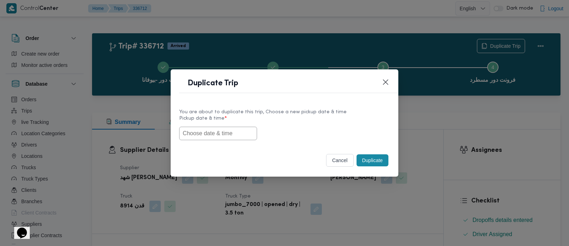
click at [217, 135] on input "text" at bounding box center [218, 133] width 78 height 13
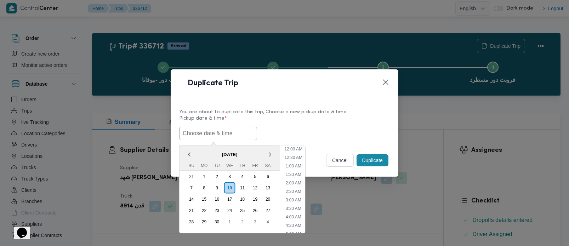
paste input "[DATE] 7:00AM"
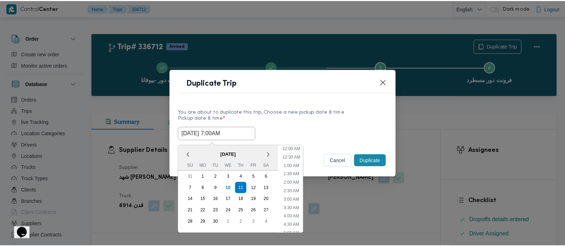
scroll to position [199, 0]
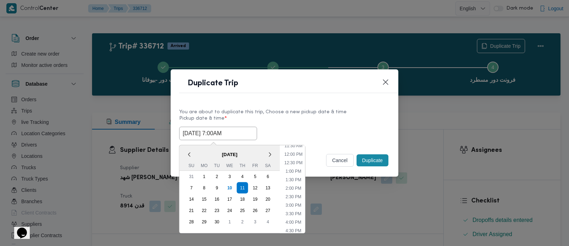
type input "[DATE] 7:00AM"
click at [317, 127] on div "[DATE] 7:00AM < [DATE] > Su Mo Tu We Th Fr Sa 31 1 2 3 4 5 6 7 8 9 10 11 12 13 …" at bounding box center [284, 133] width 211 height 13
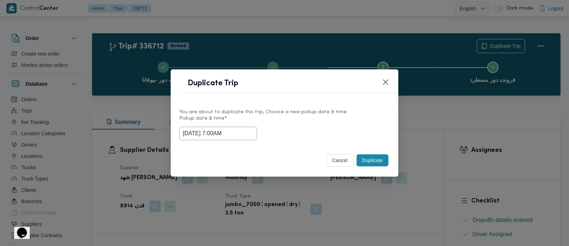
click at [374, 161] on button "Duplicate" at bounding box center [373, 160] width 32 height 12
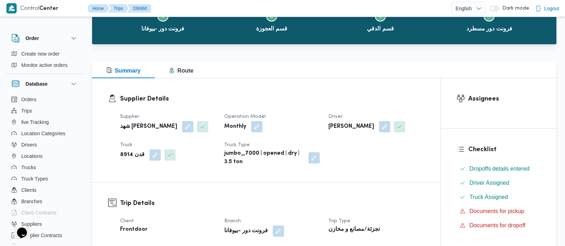
scroll to position [125, 0]
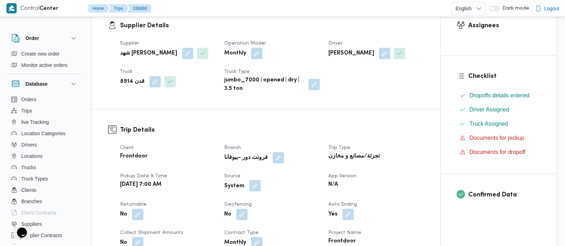
click at [253, 192] on button "button" at bounding box center [254, 185] width 11 height 11
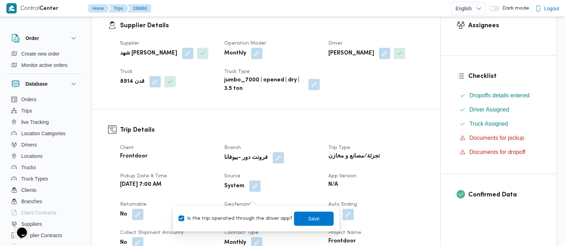
click at [246, 216] on label "Is the trip operated through the driver app?" at bounding box center [235, 219] width 114 height 8
checkbox input "false"
click at [310, 213] on span "Save" at bounding box center [314, 218] width 40 height 14
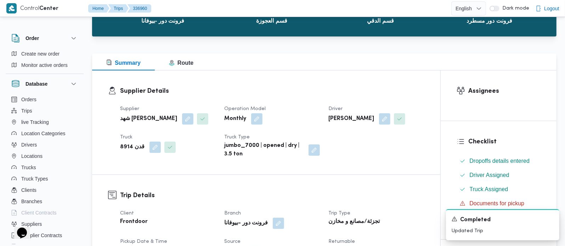
scroll to position [0, 0]
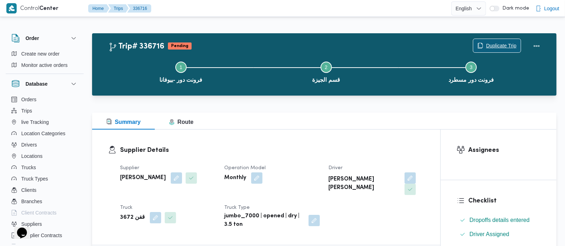
click at [494, 44] on span "Duplicate Trip" at bounding box center [501, 45] width 30 height 8
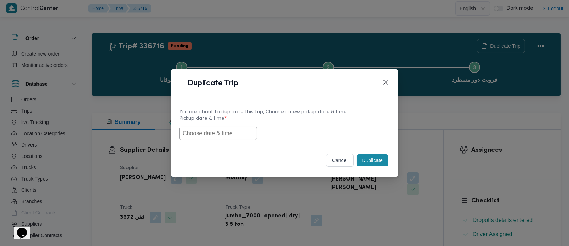
click at [211, 135] on input "text" at bounding box center [218, 133] width 78 height 13
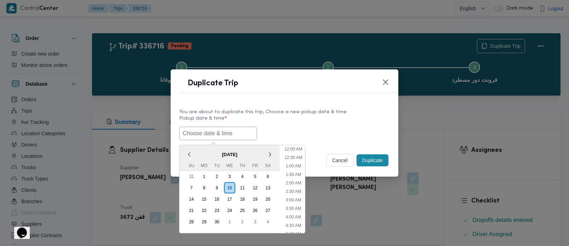
paste input "[DATE] 7:00AM"
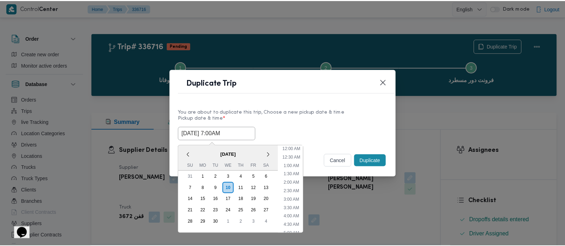
scroll to position [207, 0]
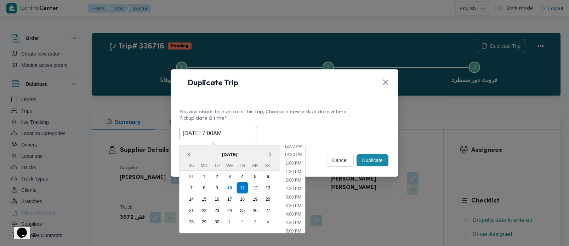
type input "[DATE] 7:00AM"
click at [306, 123] on label "Pickup date & time *" at bounding box center [284, 121] width 211 height 11
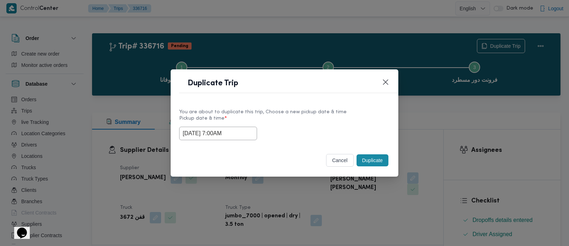
click at [380, 162] on button "Duplicate" at bounding box center [373, 160] width 32 height 12
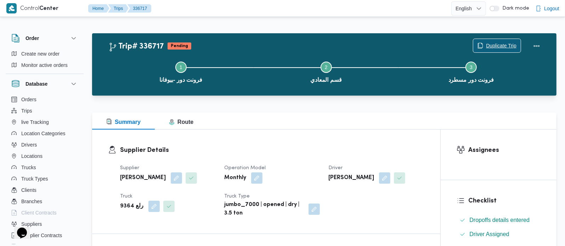
click at [490, 40] on span "Duplicate Trip" at bounding box center [496, 45] width 47 height 13
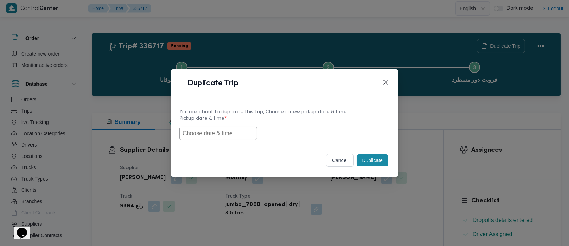
click at [239, 133] on input "text" at bounding box center [218, 133] width 78 height 13
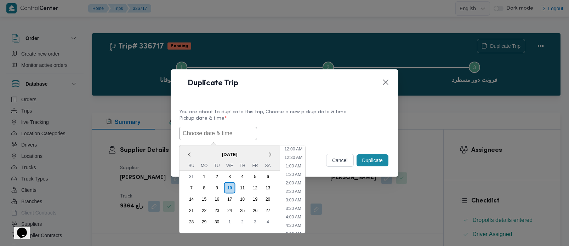
scroll to position [207, 0]
type input "ر"
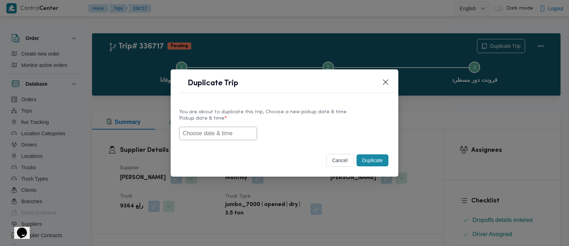
click at [288, 127] on div at bounding box center [284, 133] width 211 height 13
click at [196, 133] on input "text" at bounding box center [218, 133] width 78 height 13
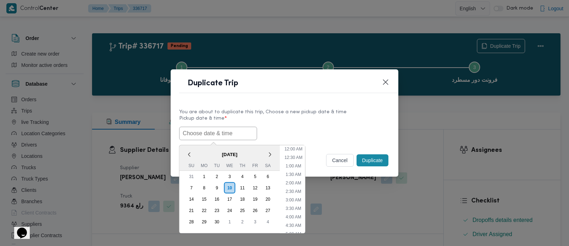
paste input "[DATE] 7:00AM"
type input "[DATE] 7:00AM"
click at [293, 119] on label "Pickup date & time *" at bounding box center [284, 121] width 211 height 11
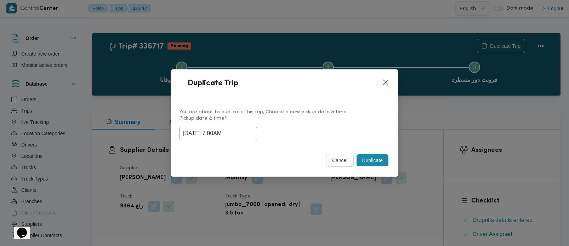
click at [372, 164] on button "Duplicate" at bounding box center [373, 160] width 32 height 12
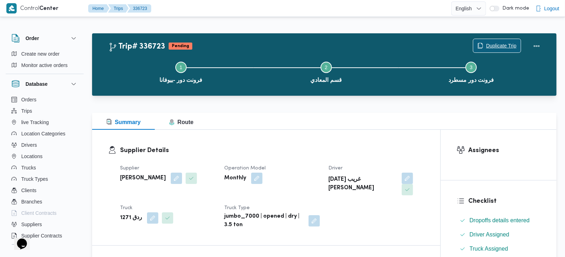
click at [489, 44] on span "Duplicate Trip" at bounding box center [501, 45] width 30 height 8
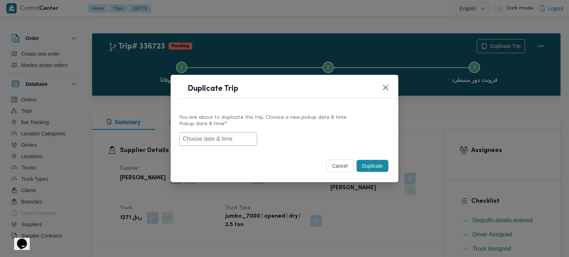
click at [244, 141] on input "text" at bounding box center [218, 138] width 78 height 13
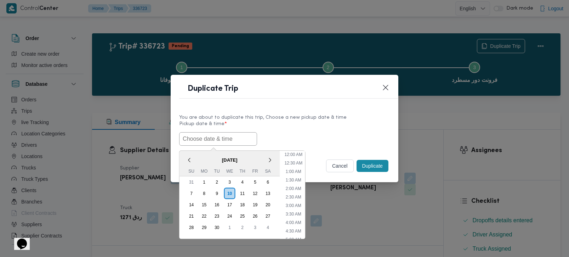
scroll to position [207, 0]
paste input "[DATE] 7:00AM"
type input "[DATE] 7:00AM"
click at [301, 132] on div "11/09/2025 7:00AM < September 2025 > Su Mo Tu We Th Fr Sa 31 1 2 3 4 5 6 7 8 9 …" at bounding box center [284, 138] width 211 height 13
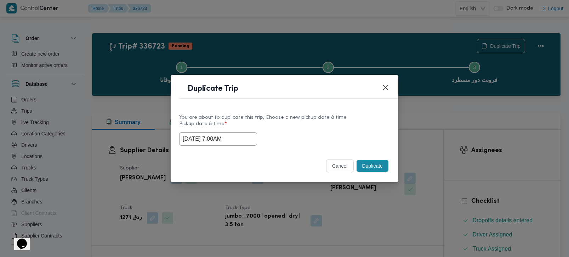
click at [383, 166] on button "Duplicate" at bounding box center [373, 166] width 32 height 12
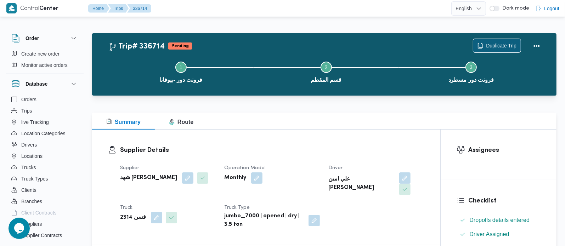
click at [510, 43] on span "Duplicate Trip" at bounding box center [501, 45] width 30 height 8
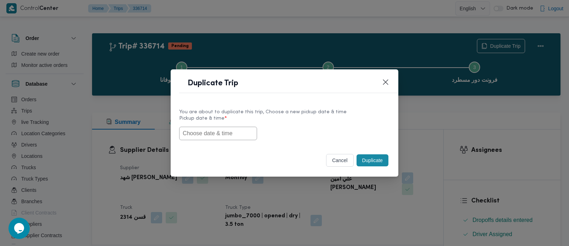
click at [228, 130] on input "text" at bounding box center [218, 133] width 78 height 13
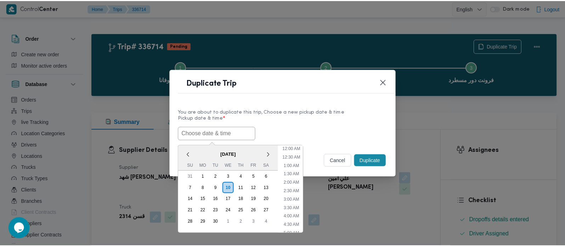
scroll to position [207, 0]
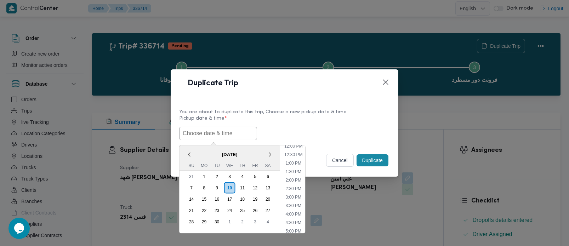
paste input "[DATE] 7:00AM"
type input "[DATE] 7:00AM"
click at [302, 124] on label "Pickup date & time *" at bounding box center [284, 121] width 211 height 11
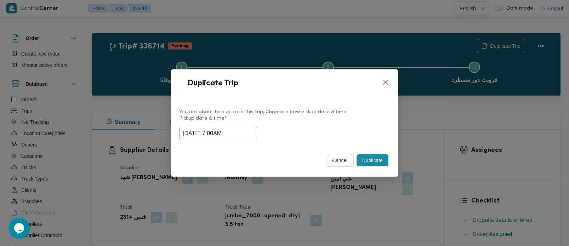
click at [364, 156] on button "Duplicate" at bounding box center [373, 160] width 32 height 12
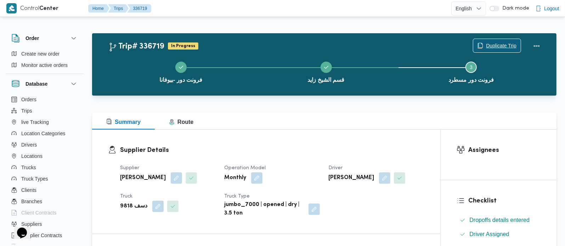
click at [499, 45] on span "Duplicate Trip" at bounding box center [501, 45] width 30 height 8
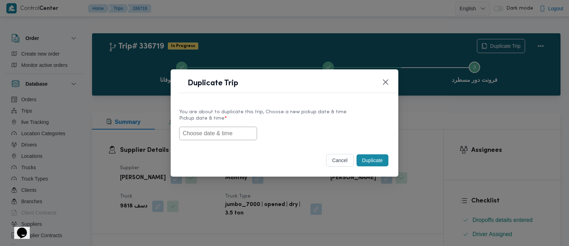
click at [195, 139] on input "text" at bounding box center [218, 133] width 78 height 13
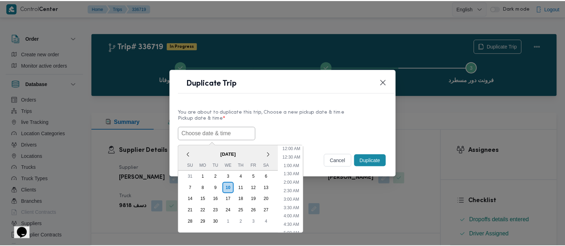
scroll to position [207, 0]
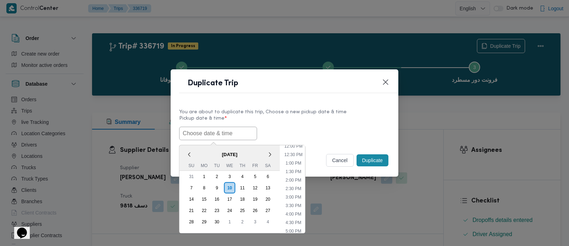
paste input "[DATE] 7:00AM"
type input "[DATE] 7:00AM"
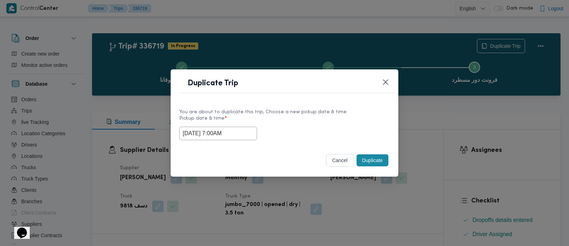
click at [313, 123] on label "Pickup date & time *" at bounding box center [284, 121] width 211 height 11
click at [369, 160] on button "Duplicate" at bounding box center [373, 160] width 32 height 12
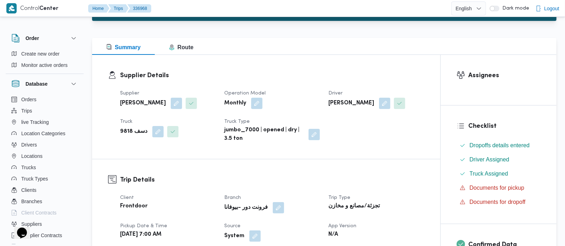
scroll to position [166, 0]
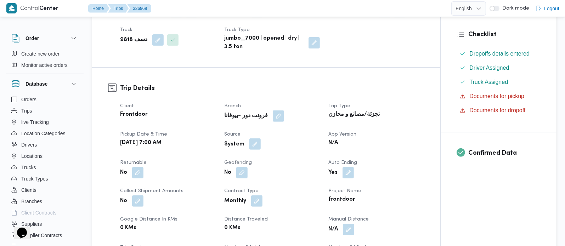
click at [254, 143] on button "button" at bounding box center [254, 143] width 11 height 11
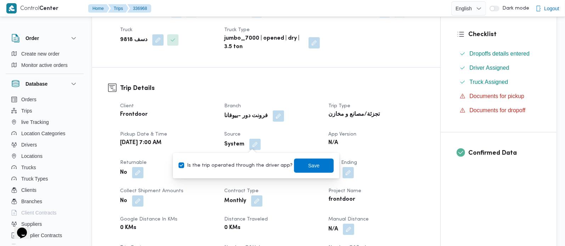
click at [247, 166] on label "Is the trip operated through the driver app?" at bounding box center [235, 165] width 114 height 8
checkbox input "false"
click at [308, 164] on span "Save" at bounding box center [313, 165] width 11 height 8
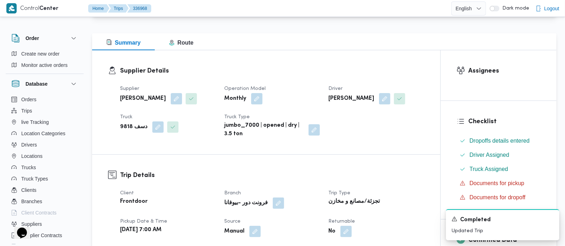
scroll to position [0, 0]
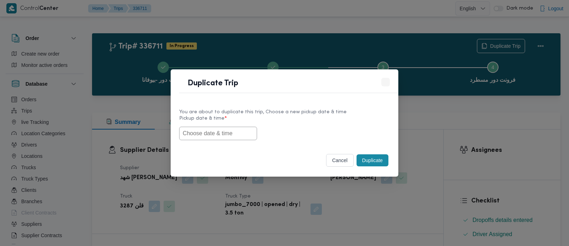
click at [241, 131] on input "text" at bounding box center [218, 133] width 78 height 13
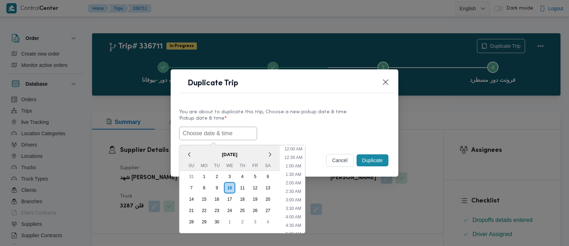
paste input "[DATE] 7:00AM"
type input "[DATE] 7:00AM"
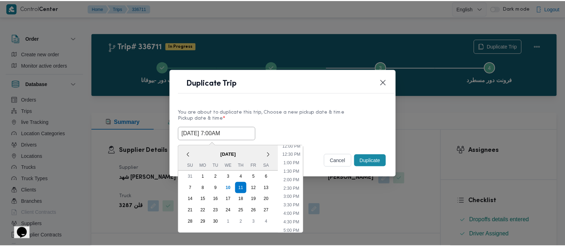
scroll to position [0, 0]
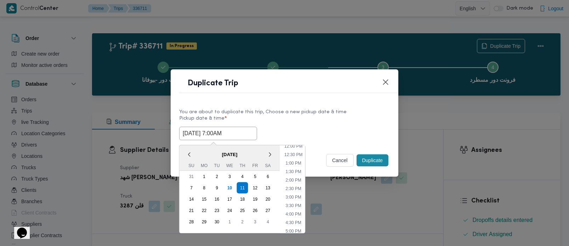
click at [285, 120] on label "Pickup date & time *" at bounding box center [284, 121] width 211 height 11
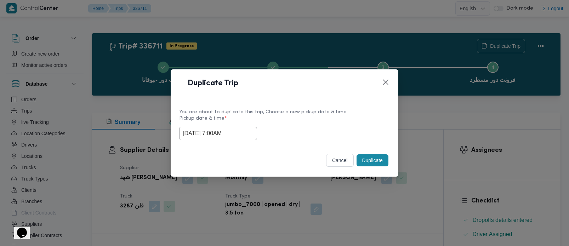
click at [371, 156] on button "Duplicate" at bounding box center [373, 160] width 32 height 12
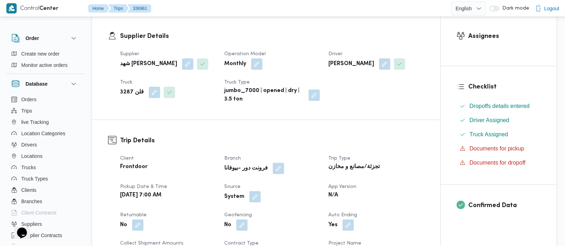
scroll to position [125, 0]
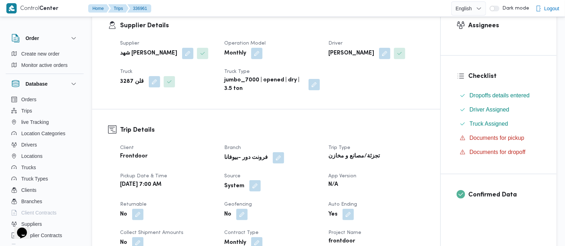
click at [255, 192] on button "button" at bounding box center [254, 185] width 11 height 11
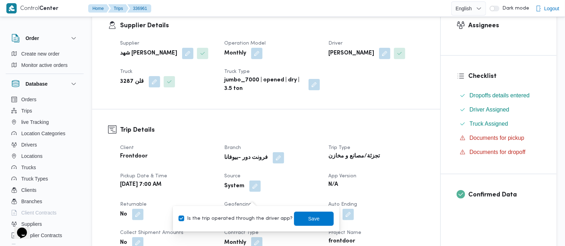
click at [247, 219] on label "Is the trip operated through the driver app?" at bounding box center [235, 219] width 114 height 8
checkbox input "false"
click at [310, 219] on span "Save" at bounding box center [313, 218] width 11 height 8
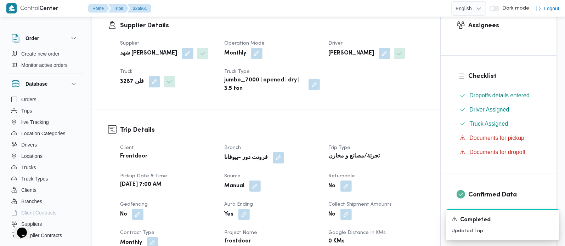
scroll to position [0, 0]
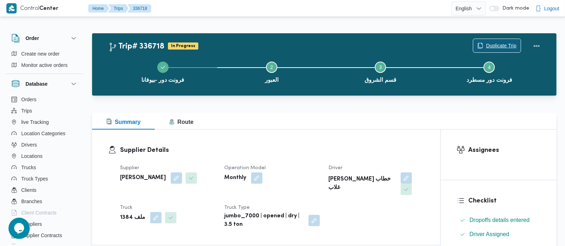
click at [489, 39] on button "Duplicate Trip" at bounding box center [497, 46] width 48 height 14
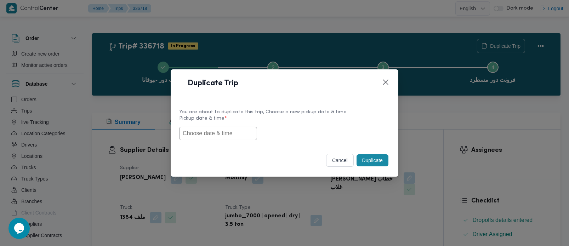
click at [230, 131] on input "text" at bounding box center [218, 133] width 78 height 13
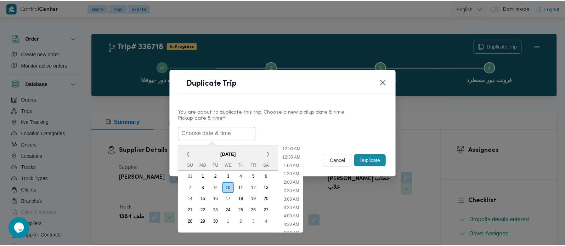
scroll to position [207, 0]
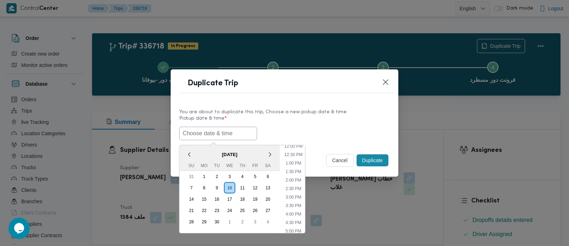
paste input "[DATE] 7:00AM"
type input "[DATE] 7:00AM"
click at [326, 124] on label "Pickup date & time *" at bounding box center [284, 121] width 211 height 11
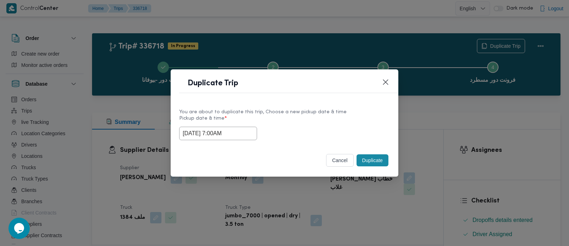
click at [381, 157] on button "Duplicate" at bounding box center [373, 160] width 32 height 12
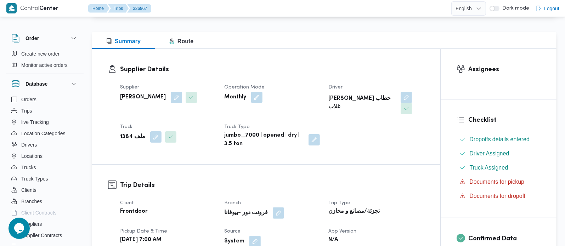
scroll to position [83, 0]
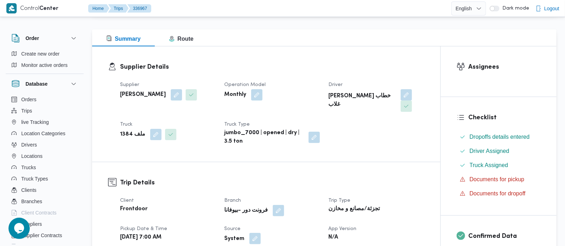
click at [251, 233] on button "button" at bounding box center [254, 238] width 11 height 11
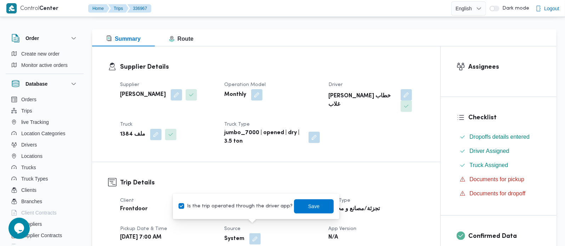
click at [231, 204] on label "Is the trip operated through the driver app?" at bounding box center [235, 206] width 114 height 8
checkbox input "false"
click at [308, 202] on span "Save" at bounding box center [313, 206] width 11 height 8
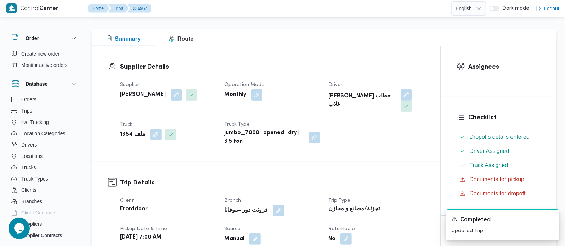
scroll to position [0, 0]
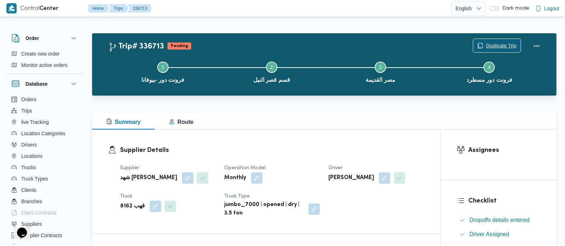
click at [504, 45] on span "Duplicate Trip" at bounding box center [501, 45] width 30 height 8
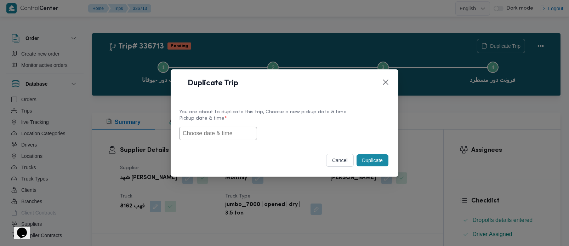
click at [202, 135] on input "text" at bounding box center [218, 133] width 78 height 13
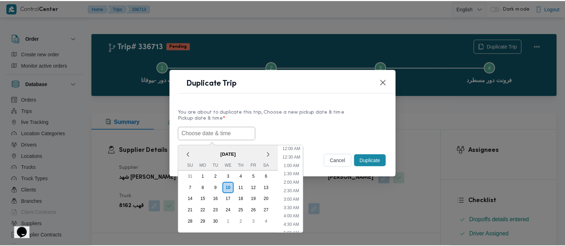
scroll to position [207, 0]
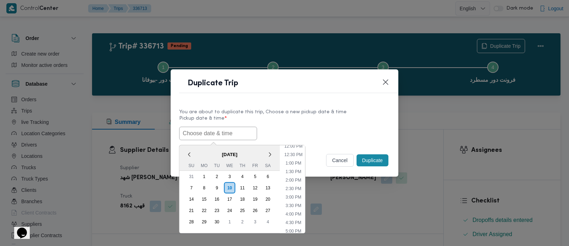
paste input "[DATE] 7:00AM"
type input "[DATE] 7:00AM"
click at [296, 127] on div "[DATE] 7:00AM < [DATE] > Su Mo Tu We Th Fr Sa 31 1 2 3 4 5 6 7 8 9 10 11 12 13 …" at bounding box center [284, 133] width 211 height 13
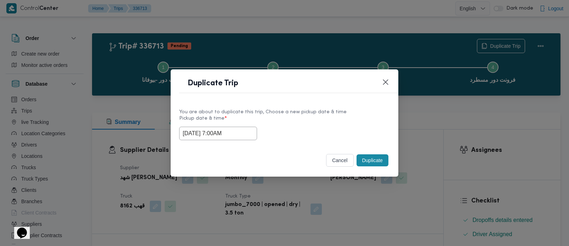
click at [361, 158] on button "Duplicate" at bounding box center [373, 160] width 32 height 12
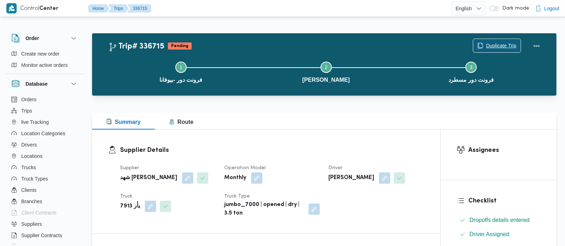
click at [485, 40] on span "Duplicate Trip" at bounding box center [496, 45] width 47 height 13
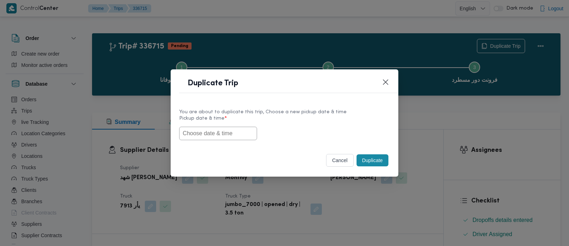
click at [208, 138] on input "text" at bounding box center [218, 133] width 78 height 13
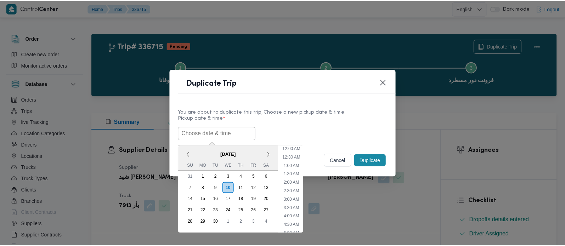
scroll to position [207, 0]
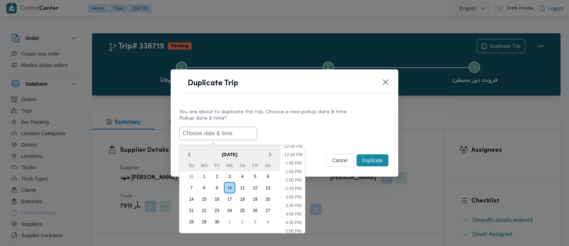
paste input "[DATE] 7:00AM"
type input "[DATE] 7:00AM"
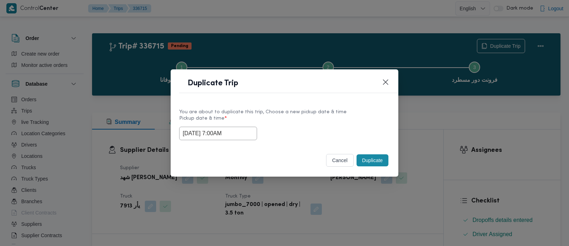
click at [337, 118] on label "Pickup date & time *" at bounding box center [284, 121] width 211 height 11
click at [367, 156] on button "Duplicate" at bounding box center [373, 160] width 32 height 12
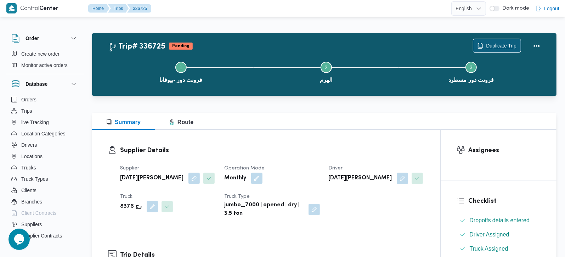
click at [507, 41] on span "Duplicate Trip" at bounding box center [496, 45] width 47 height 13
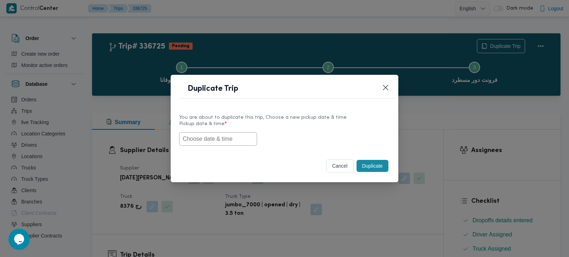
click at [210, 132] on input "text" at bounding box center [218, 138] width 78 height 13
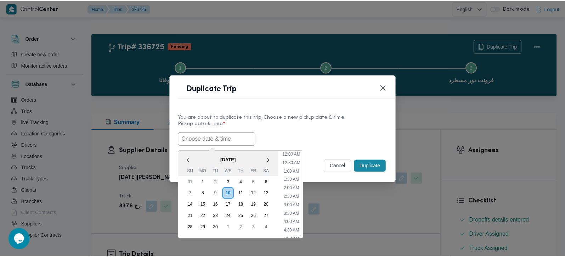
scroll to position [207, 0]
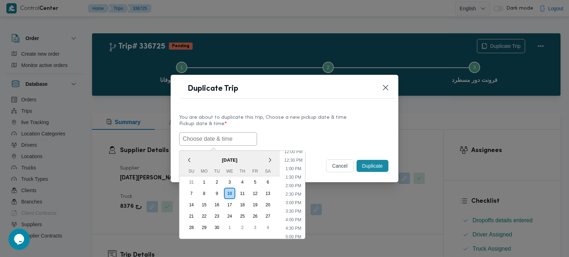
paste input "[DATE] 7:00AM"
type input "[DATE] 7:00AM"
click at [297, 132] on div "11/09/2025 7:00AM < September 2025 > Su Mo Tu We Th Fr Sa 31 1 2 3 4 5 6 7 8 9 …" at bounding box center [284, 138] width 211 height 13
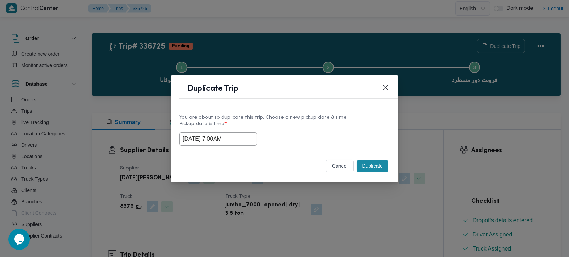
click at [383, 166] on button "Duplicate" at bounding box center [373, 166] width 32 height 12
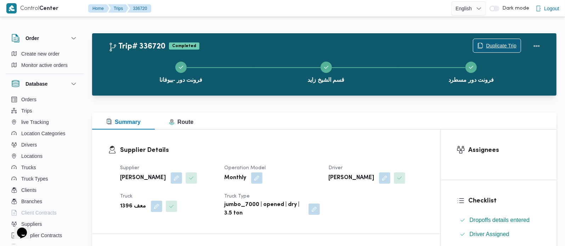
click at [496, 42] on span "Duplicate Trip" at bounding box center [501, 45] width 30 height 8
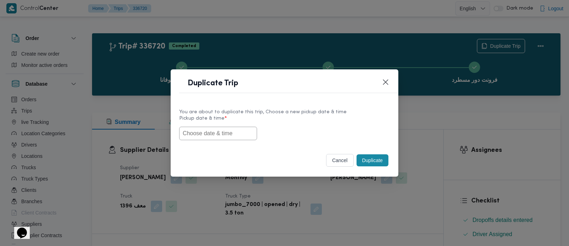
click at [212, 129] on input "text" at bounding box center [218, 133] width 78 height 13
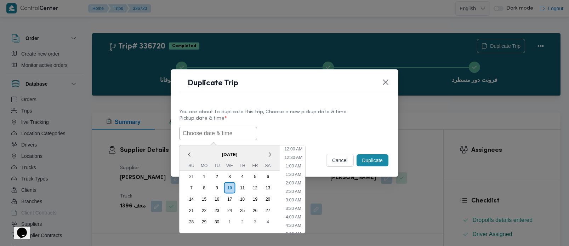
paste input "[DATE] 7:00AM"
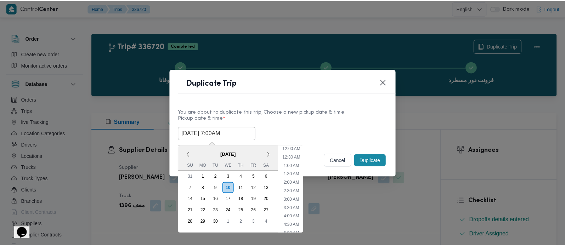
scroll to position [207, 0]
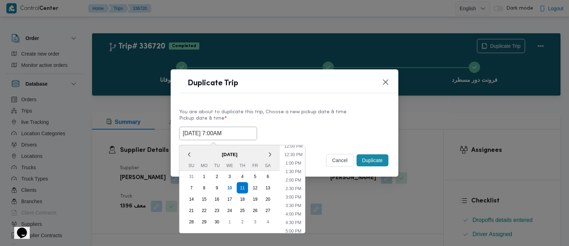
type input "[DATE] 7:00AM"
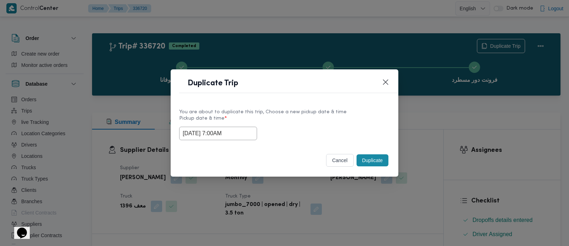
click at [300, 127] on div "[DATE] 7:00AM" at bounding box center [284, 133] width 211 height 13
click at [372, 156] on button "Duplicate" at bounding box center [373, 160] width 32 height 12
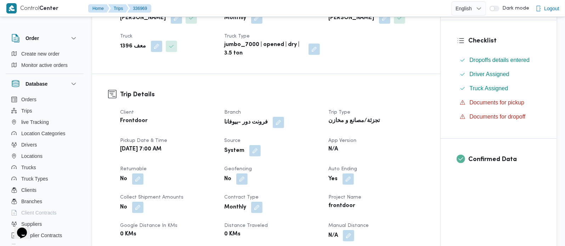
scroll to position [166, 0]
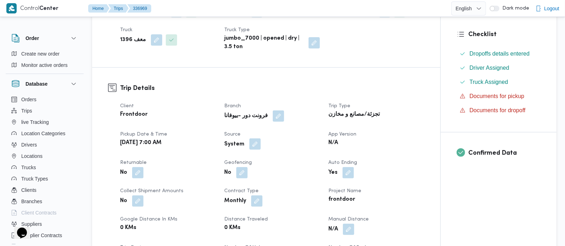
click at [253, 146] on button "button" at bounding box center [254, 143] width 11 height 11
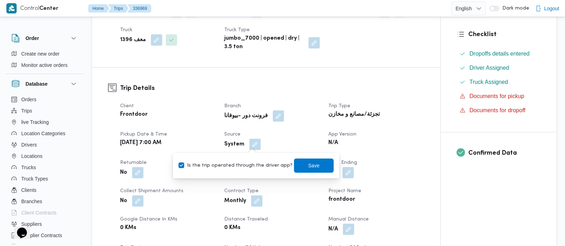
click at [254, 166] on label "Is the trip operated through the driver app?" at bounding box center [235, 165] width 114 height 8
checkbox input "false"
click at [308, 166] on span "Save" at bounding box center [313, 165] width 11 height 8
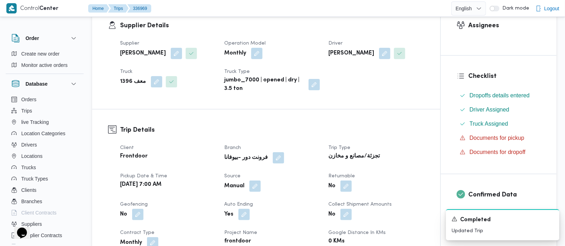
scroll to position [0, 0]
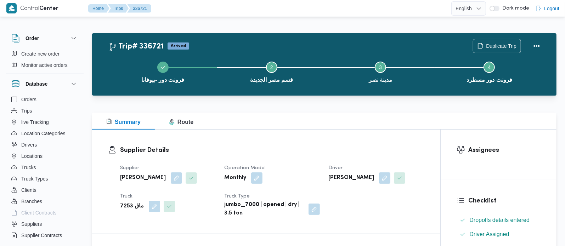
click at [490, 38] on div "Duplicate Trip" at bounding box center [507, 46] width 79 height 23
click at [490, 44] on span "Duplicate Trip" at bounding box center [501, 45] width 30 height 8
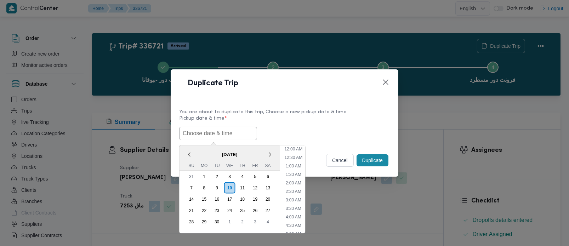
click at [216, 131] on input "text" at bounding box center [218, 133] width 78 height 13
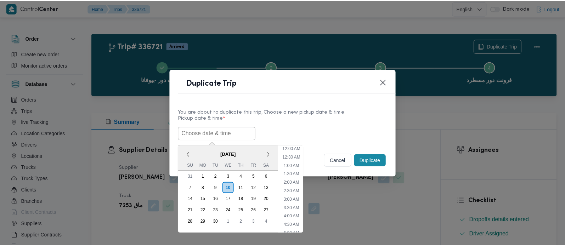
scroll to position [207, 0]
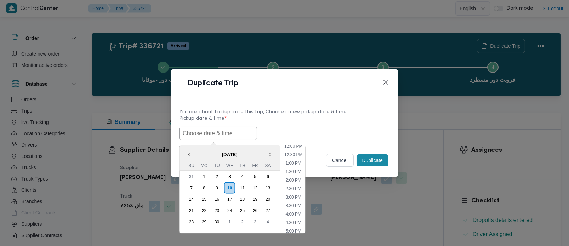
paste input "[DATE] 7:00AM"
type input "[DATE] 7:00AM"
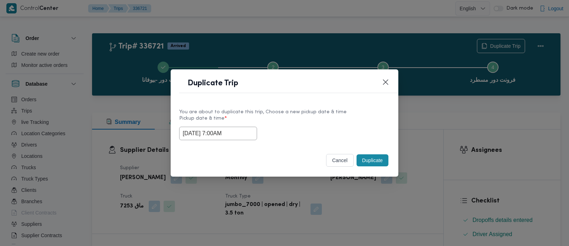
drag, startPoint x: 291, startPoint y: 127, endPoint x: 324, endPoint y: 143, distance: 36.6
click at [291, 127] on div "[DATE] 7:00AM" at bounding box center [284, 133] width 211 height 13
click at [369, 161] on button "Duplicate" at bounding box center [373, 160] width 32 height 12
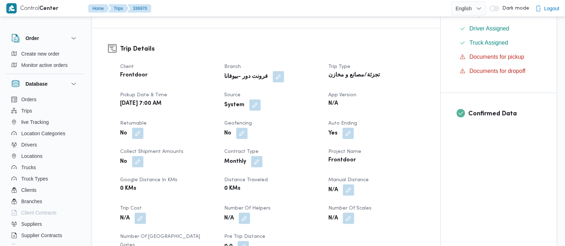
scroll to position [208, 0]
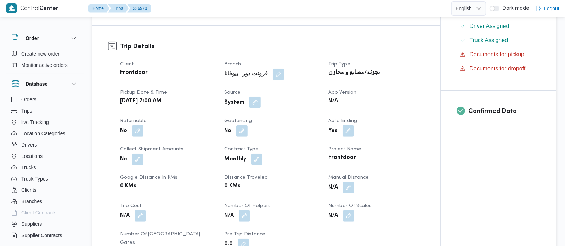
click at [256, 100] on button "button" at bounding box center [254, 102] width 11 height 11
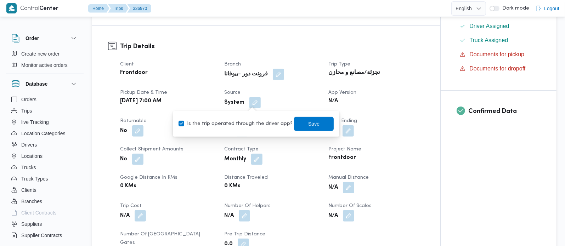
click at [247, 123] on label "Is the trip operated through the driver app?" at bounding box center [235, 124] width 114 height 8
checkbox input "false"
click at [294, 124] on span "Save" at bounding box center [314, 123] width 40 height 14
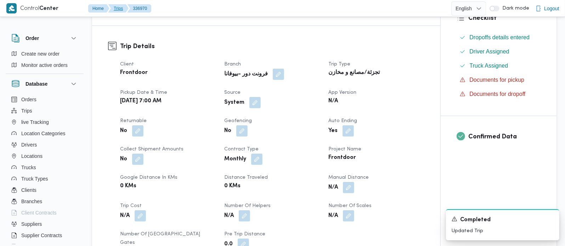
scroll to position [0, 0]
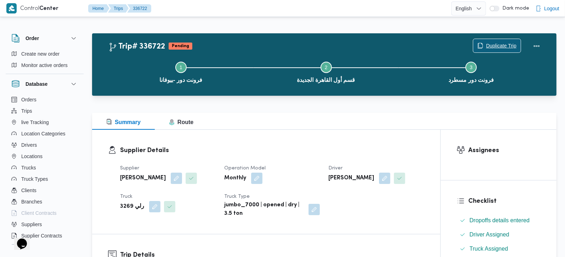
click at [501, 46] on span "Duplicate Trip" at bounding box center [501, 45] width 30 height 8
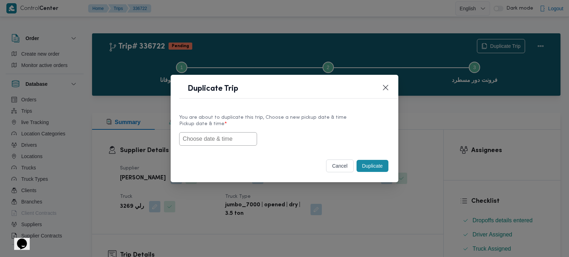
click at [224, 136] on input "text" at bounding box center [218, 138] width 78 height 13
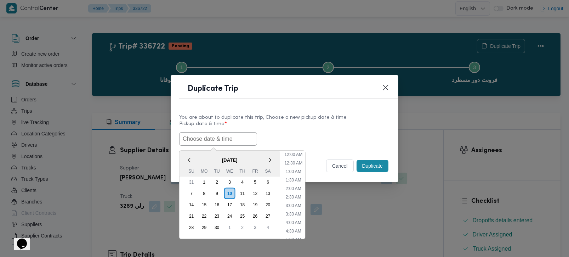
paste input "[DATE] 7:00AM"
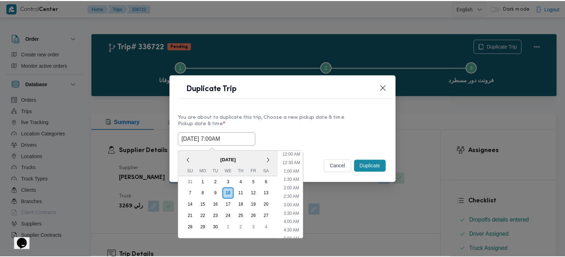
scroll to position [207, 0]
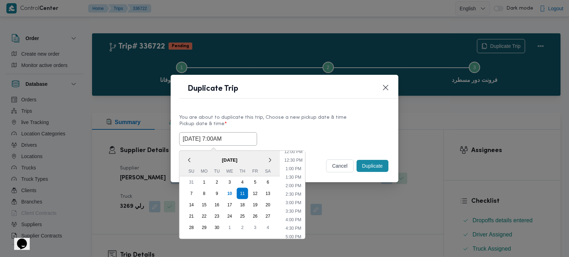
type input "[DATE] 7:00AM"
click at [315, 127] on label "Pickup date & time *" at bounding box center [284, 126] width 211 height 11
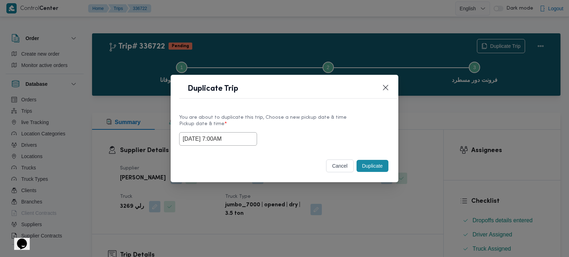
click at [367, 162] on button "Duplicate" at bounding box center [373, 166] width 32 height 12
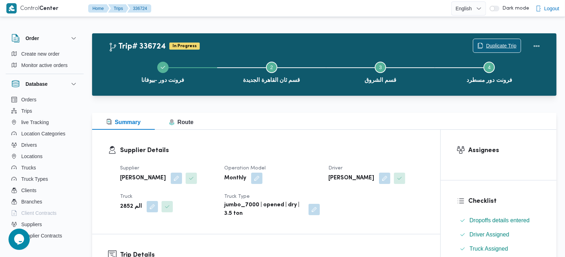
click at [492, 47] on span "Duplicate Trip" at bounding box center [501, 45] width 30 height 8
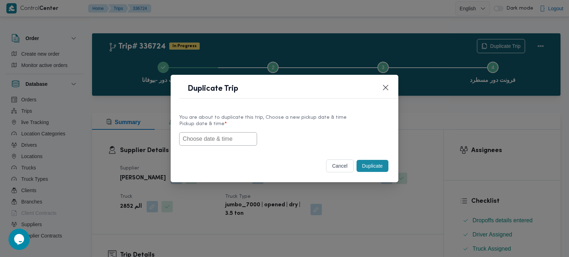
click at [206, 132] on input "text" at bounding box center [218, 138] width 78 height 13
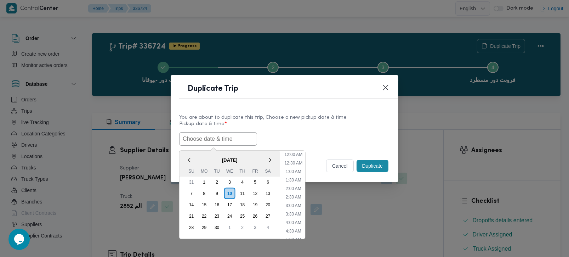
paste input "[DATE] 7:00AM"
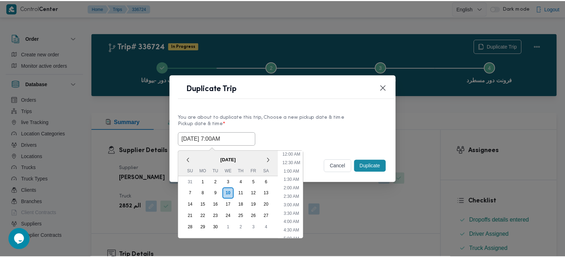
scroll to position [207, 0]
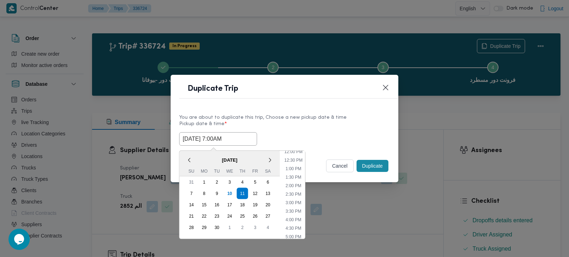
type input "[DATE] 7:00AM"
